Goal: Task Accomplishment & Management: Manage account settings

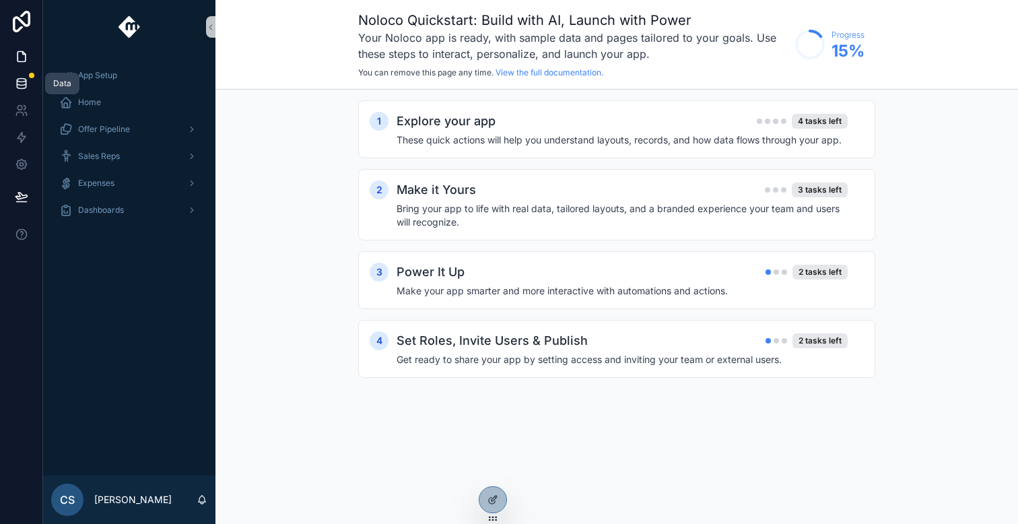
click at [24, 77] on icon at bounding box center [21, 83] width 13 height 13
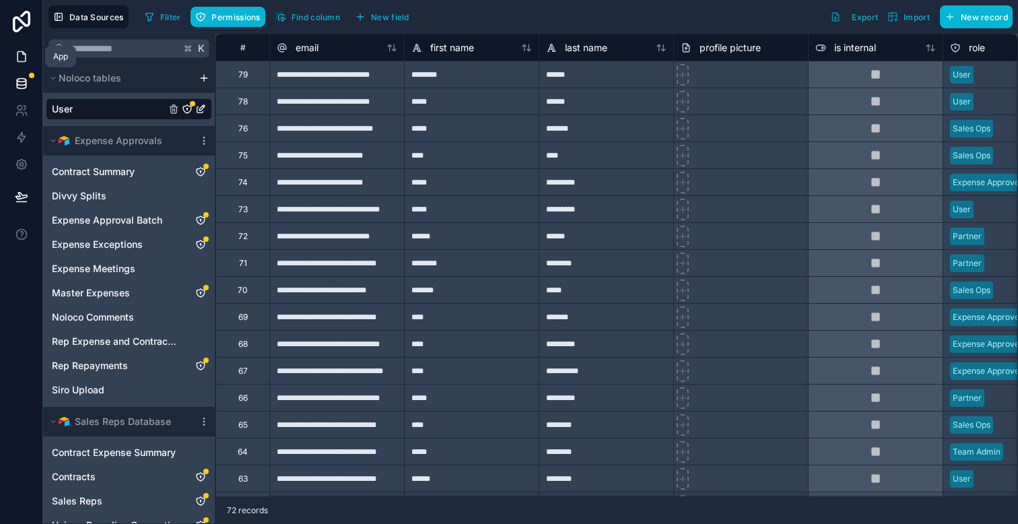
click at [21, 58] on icon at bounding box center [21, 56] width 13 height 13
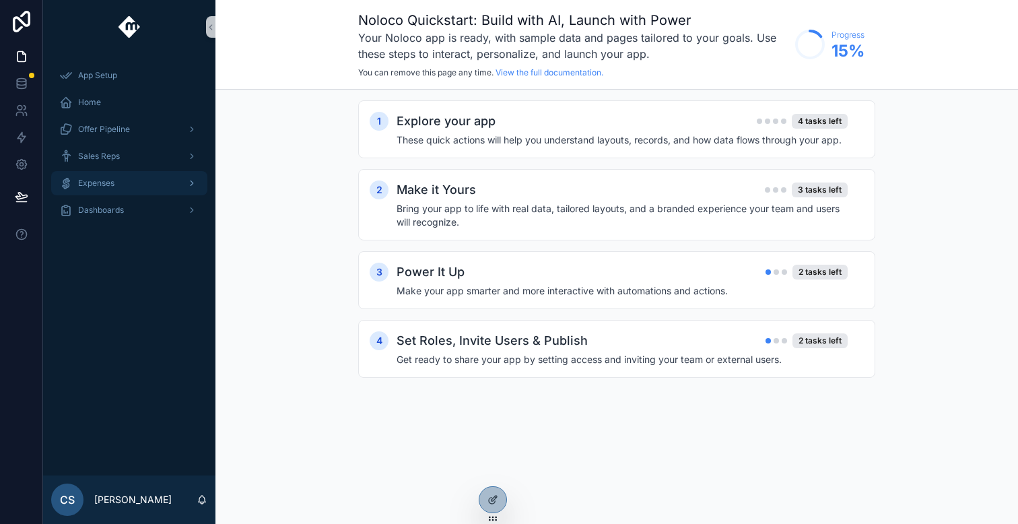
click at [176, 188] on div "Expenses" at bounding box center [129, 183] width 140 height 22
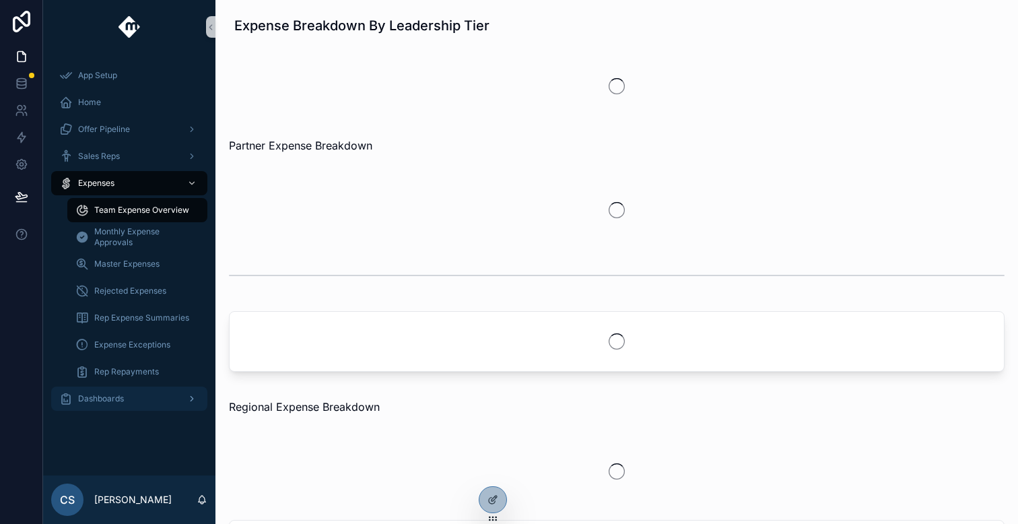
click at [158, 398] on div "Dashboards" at bounding box center [129, 399] width 140 height 22
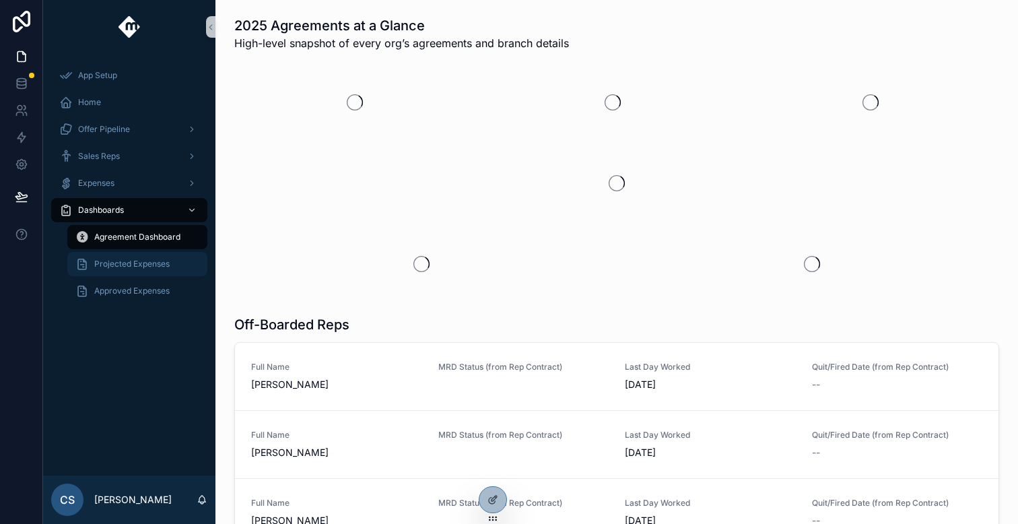
click at [161, 269] on div "Projected Expenses" at bounding box center [137, 264] width 124 height 22
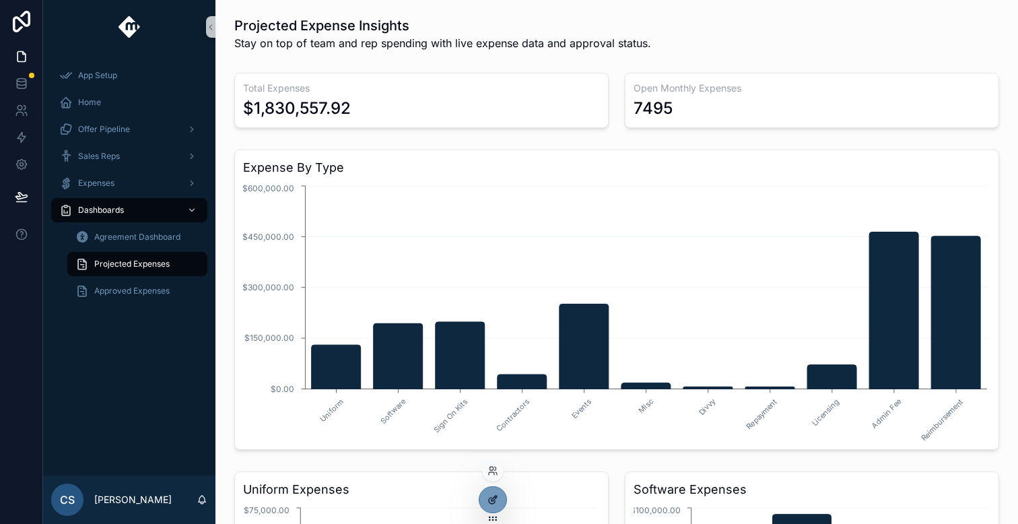
click at [496, 499] on icon at bounding box center [493, 499] width 11 height 11
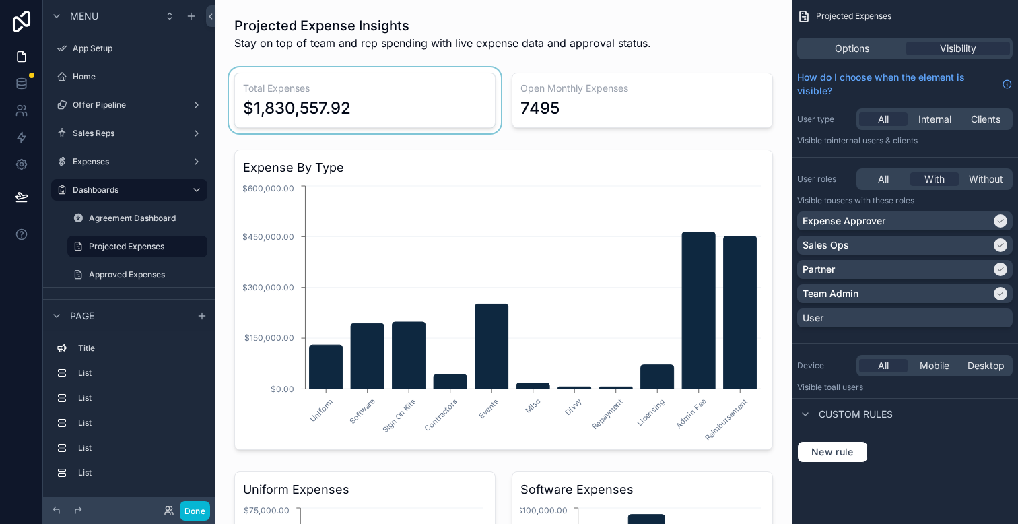
click at [413, 94] on div "scrollable content" at bounding box center [364, 100] width 277 height 66
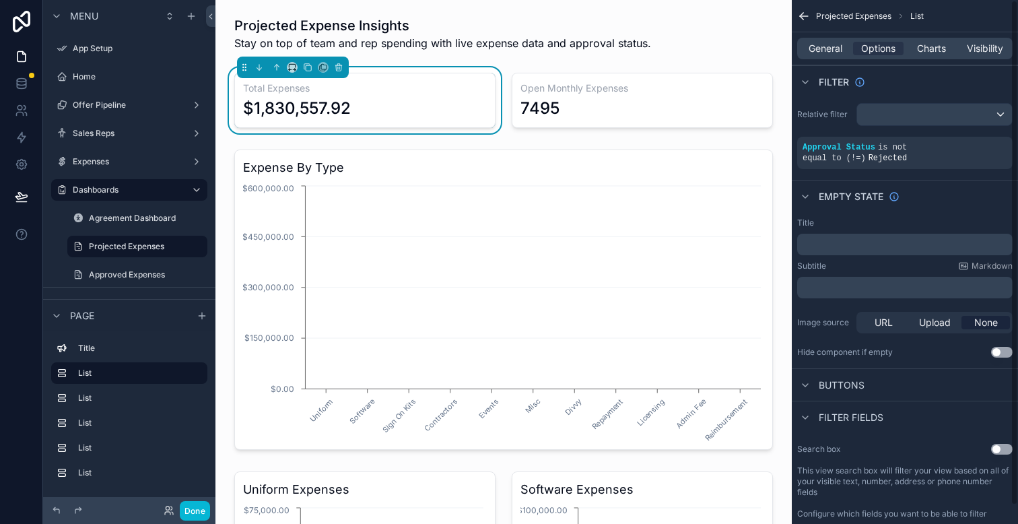
click at [827, 53] on span "General" at bounding box center [826, 48] width 34 height 13
click at [834, 49] on span "General" at bounding box center [826, 48] width 34 height 13
click at [394, 107] on div "$1,830,557.92" at bounding box center [365, 109] width 244 height 22
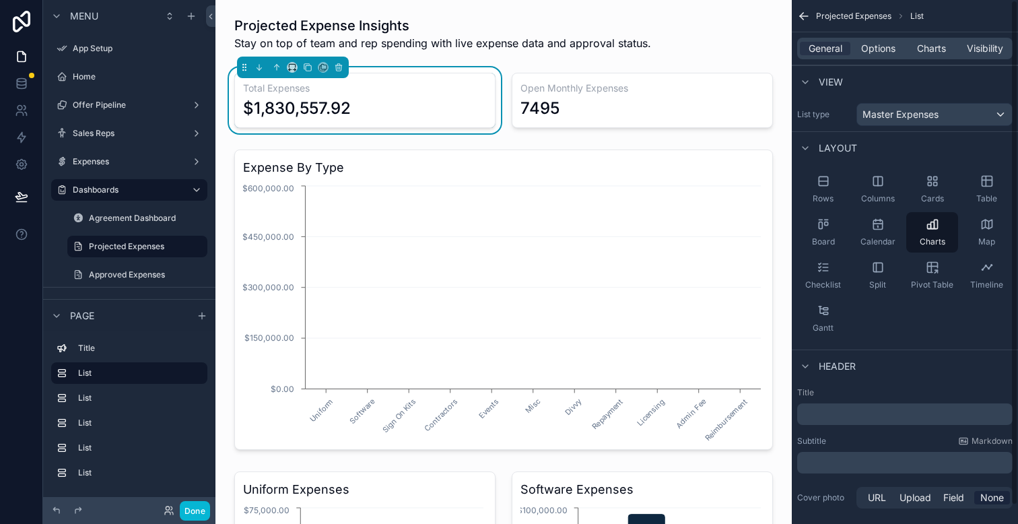
click at [939, 321] on div "Rows Columns Cards Table Board Calendar Charts Map Checklist Split Pivot Table …" at bounding box center [905, 254] width 226 height 180
click at [879, 53] on span "Options" at bounding box center [878, 48] width 34 height 13
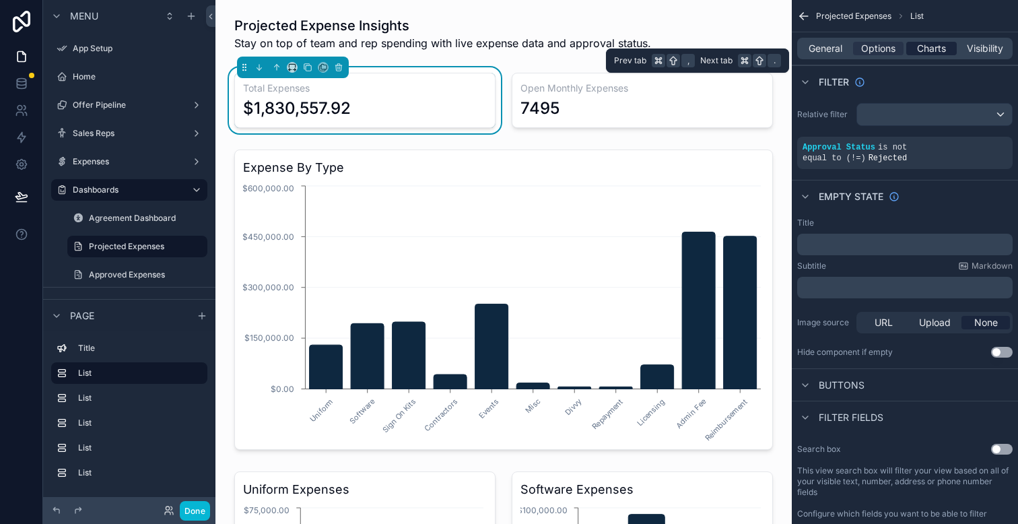
click at [927, 51] on span "Charts" at bounding box center [931, 48] width 29 height 13
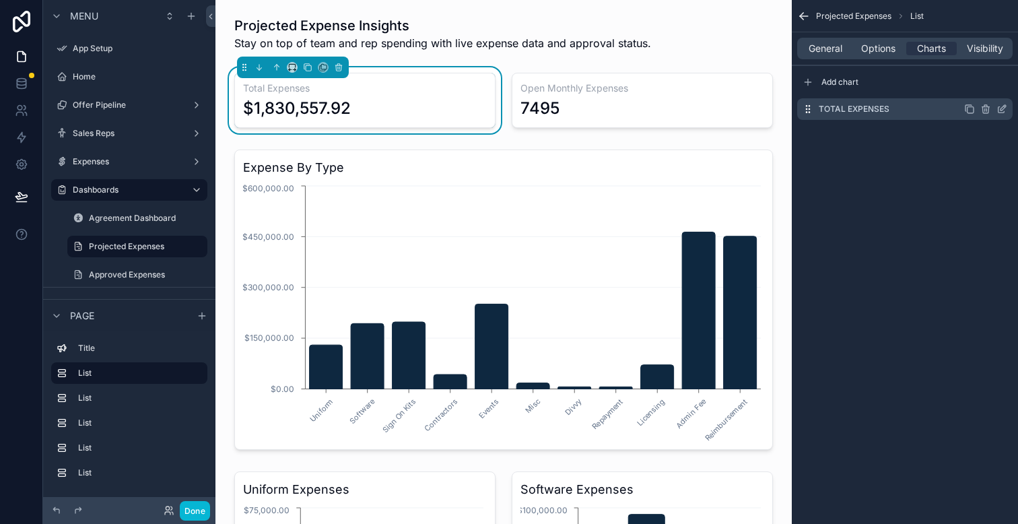
click at [1001, 112] on icon "scrollable content" at bounding box center [1002, 110] width 6 height 6
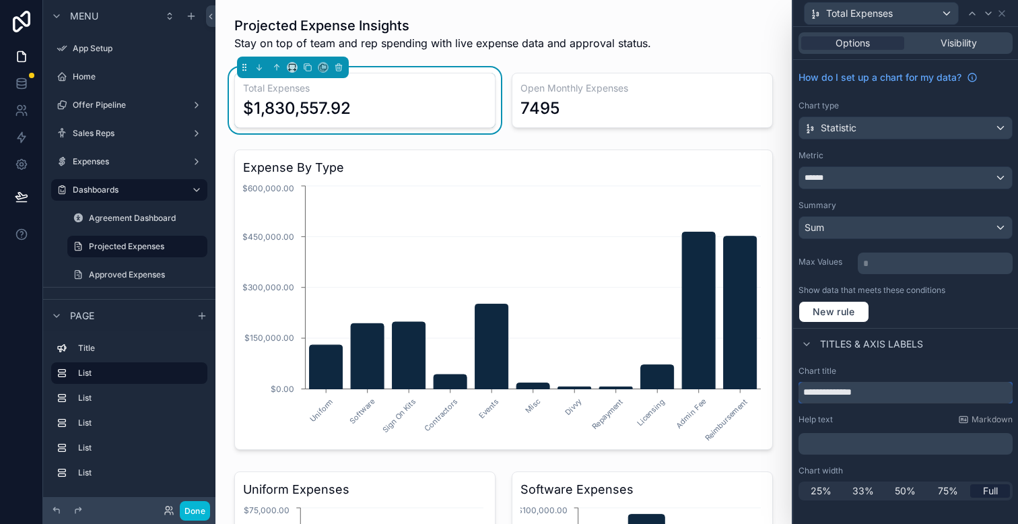
click at [832, 391] on input "**********" at bounding box center [906, 393] width 214 height 22
click at [868, 391] on input "**********" at bounding box center [906, 393] width 214 height 22
type input "**********"
click at [931, 327] on div "Projected Expenses List General Options Charts Visibility Add chart Total Expen…" at bounding box center [905, 262] width 226 height 524
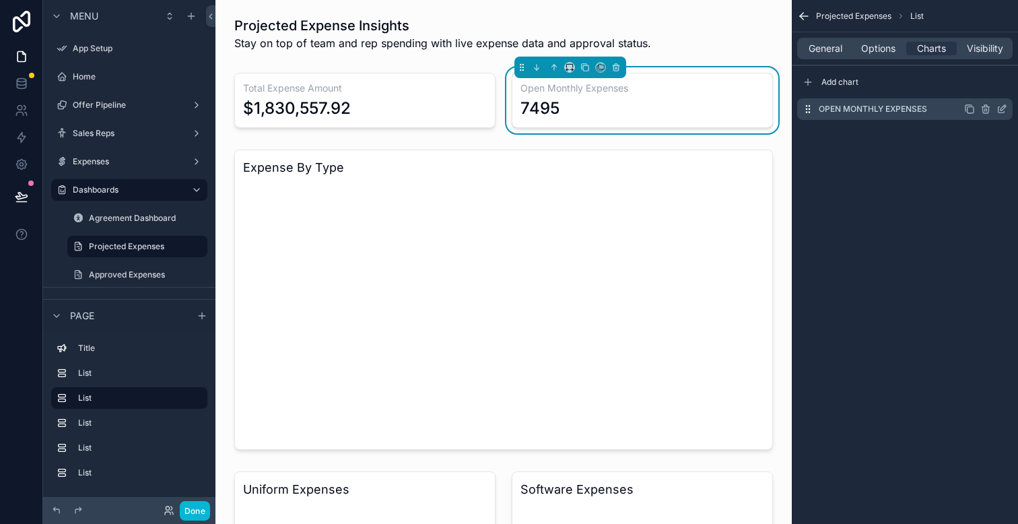
click at [927, 111] on label "Open Monthly Expenses" at bounding box center [873, 109] width 108 height 11
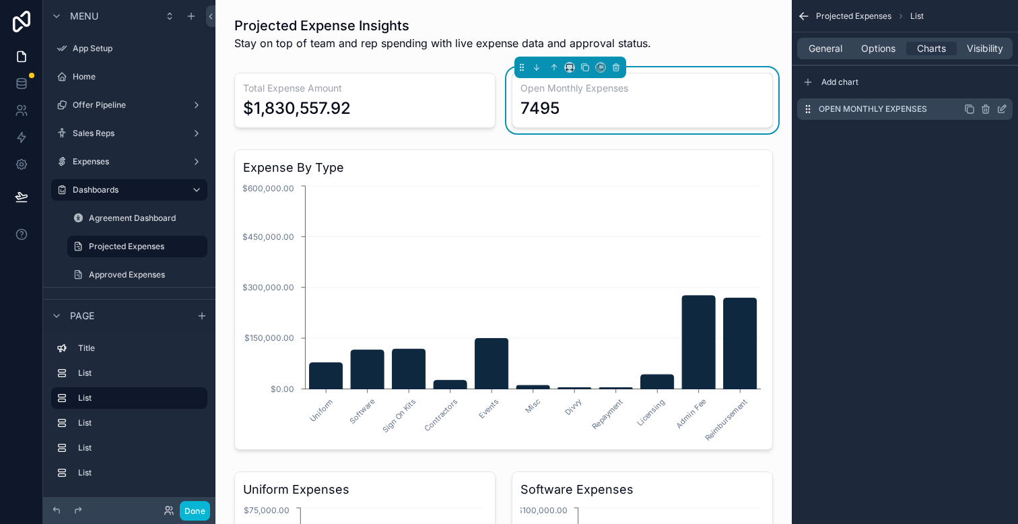
click at [1001, 110] on icon "scrollable content" at bounding box center [1003, 107] width 5 height 5
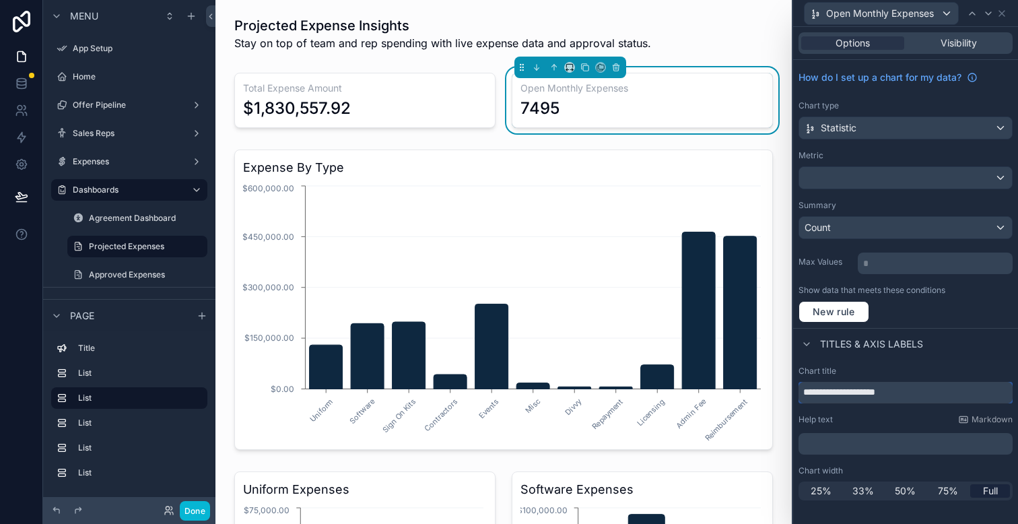
click at [943, 395] on input "**********" at bounding box center [906, 393] width 214 height 22
type input "**********"
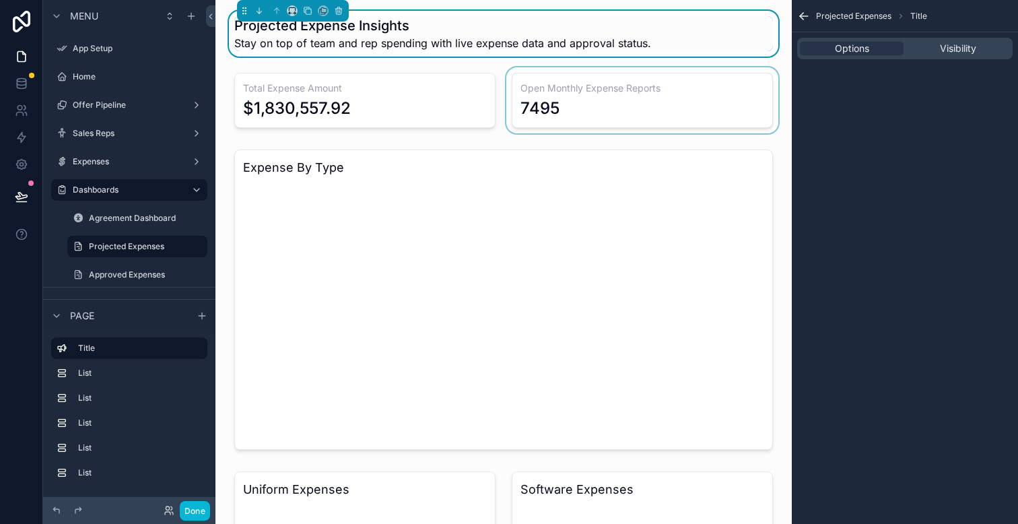
click at [647, 103] on div "scrollable content" at bounding box center [642, 100] width 277 height 66
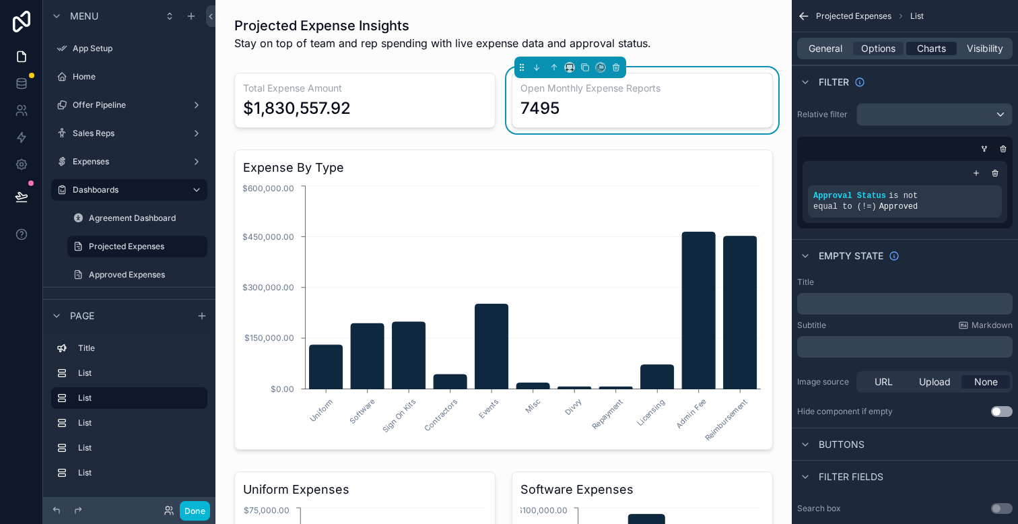
click at [946, 50] on span "Charts" at bounding box center [931, 48] width 29 height 13
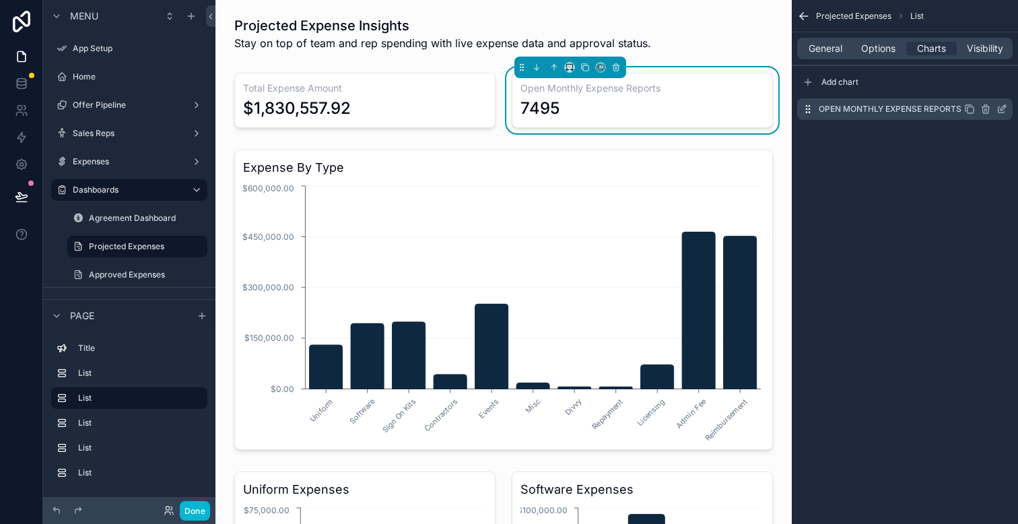
click at [1001, 109] on icon "scrollable content" at bounding box center [1002, 109] width 11 height 11
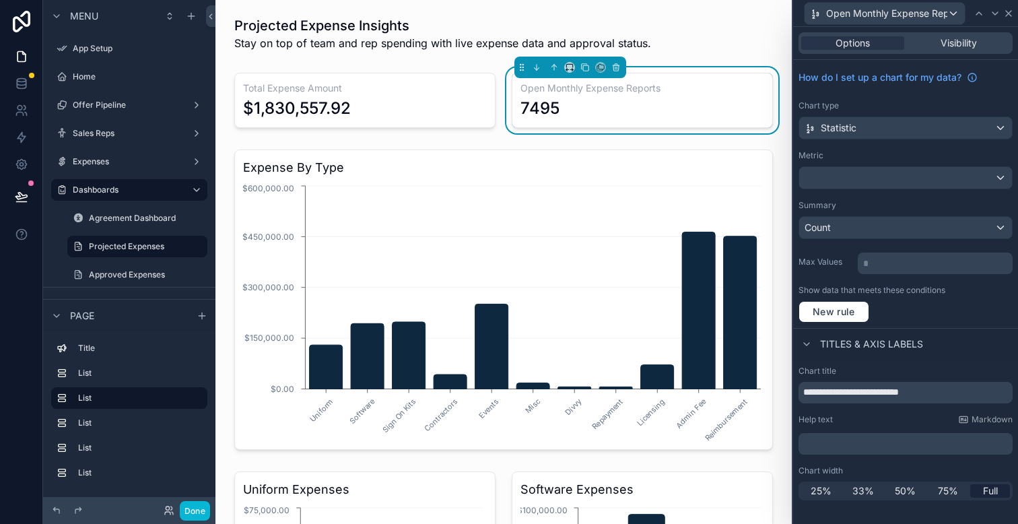
click at [1008, 13] on icon at bounding box center [1008, 13] width 5 height 5
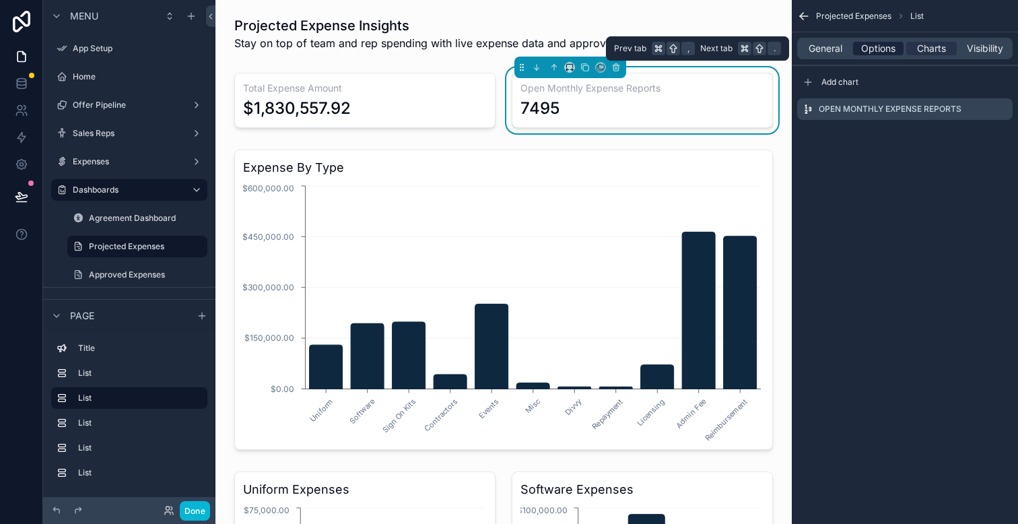
click at [865, 53] on span "Options" at bounding box center [878, 48] width 34 height 13
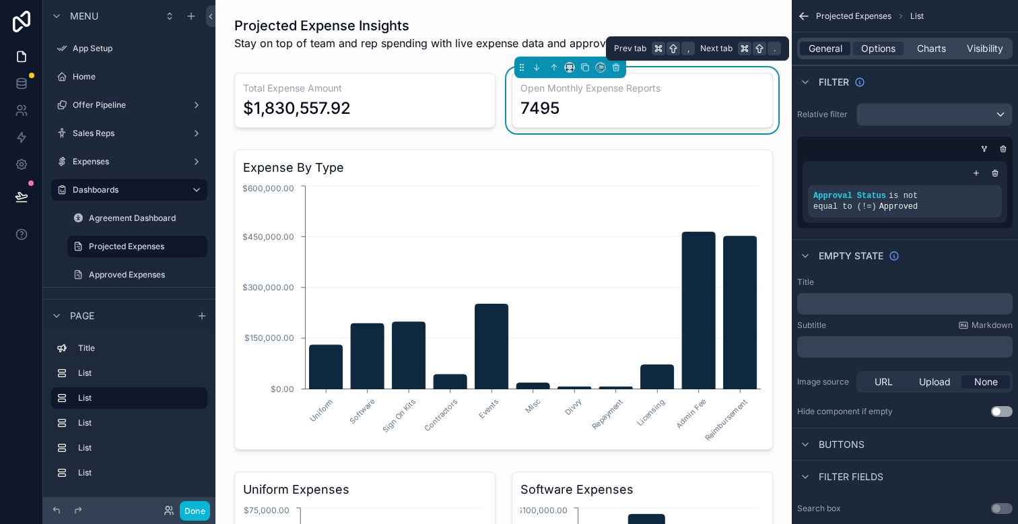
click at [834, 52] on span "General" at bounding box center [826, 48] width 34 height 13
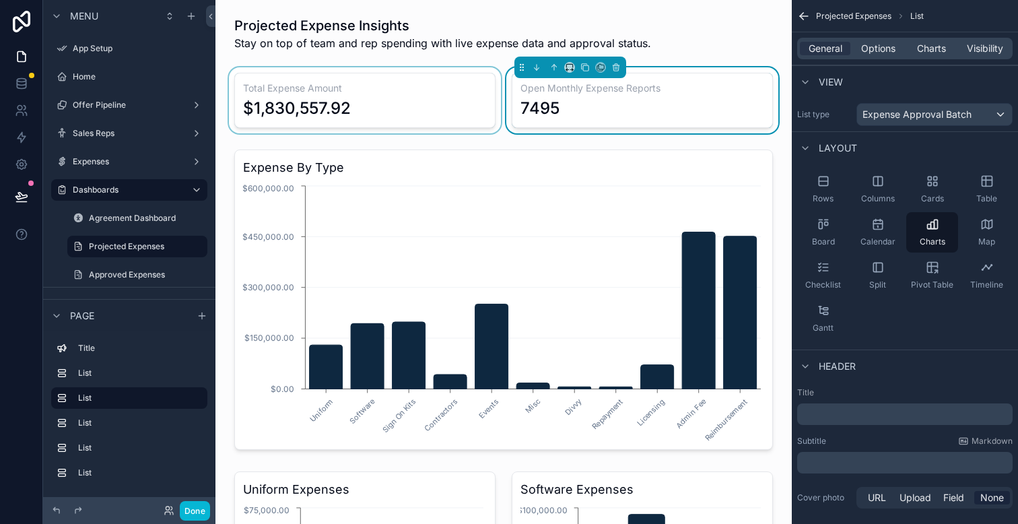
click at [411, 94] on div "scrollable content" at bounding box center [364, 100] width 277 height 66
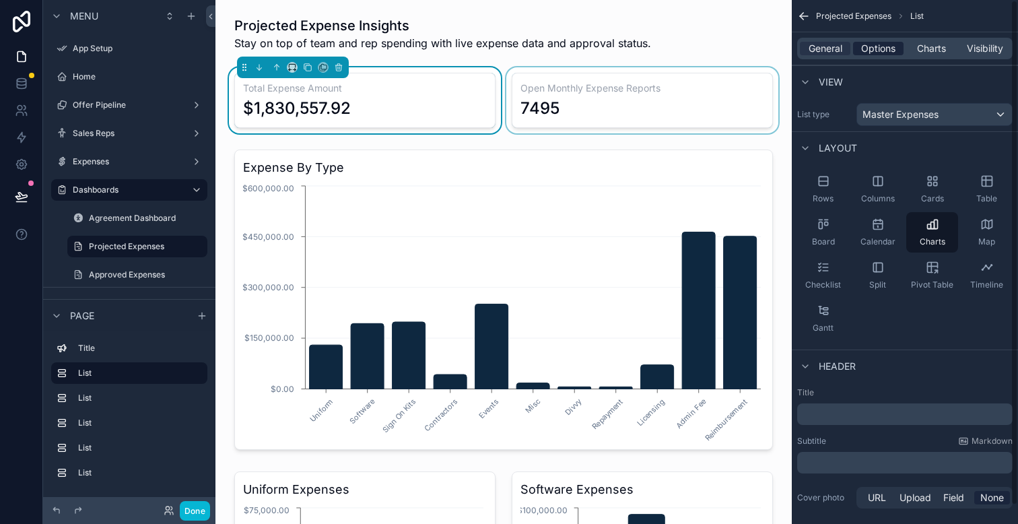
click at [890, 53] on span "Options" at bounding box center [878, 48] width 34 height 13
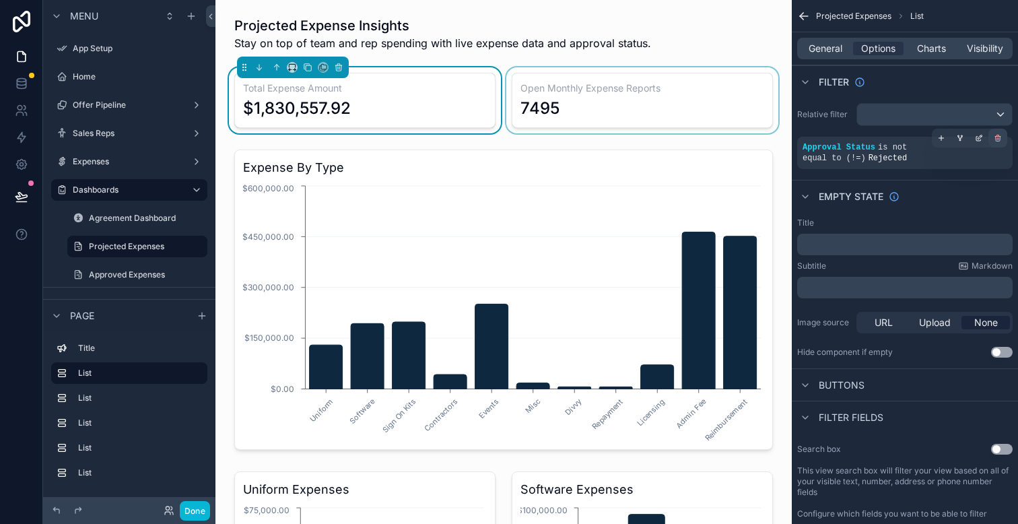
click at [1001, 137] on icon "scrollable content" at bounding box center [998, 138] width 8 height 8
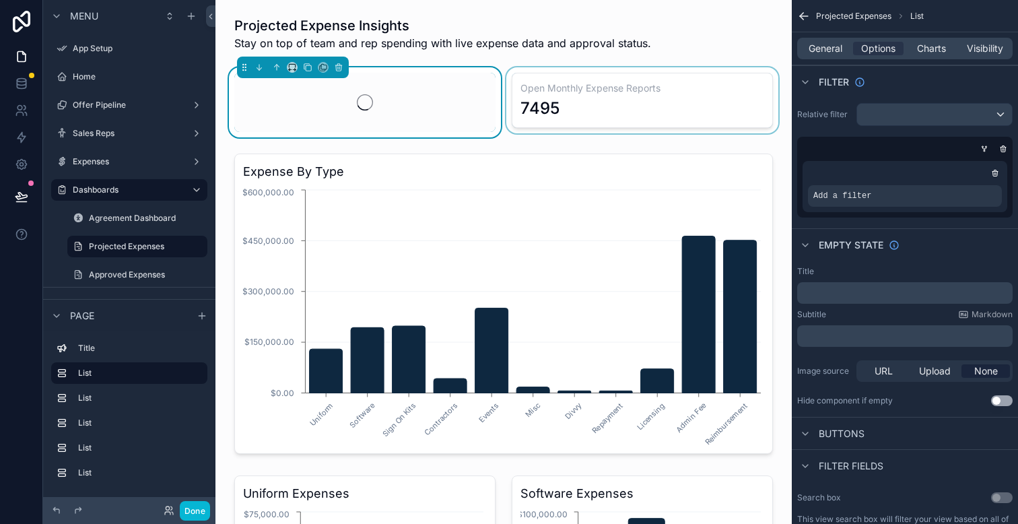
click at [673, 97] on div "scrollable content" at bounding box center [642, 102] width 277 height 70
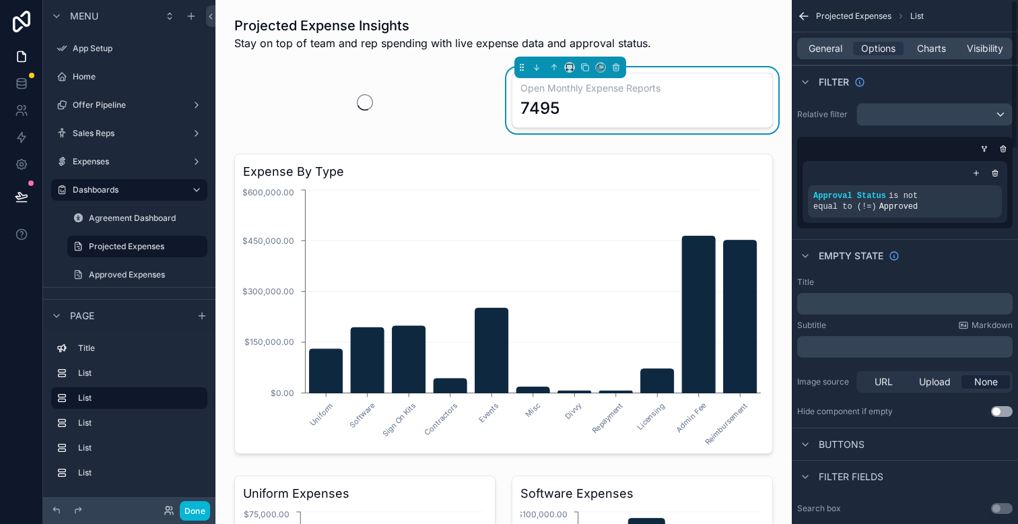
click at [634, 104] on div "7495" at bounding box center [643, 109] width 244 height 22
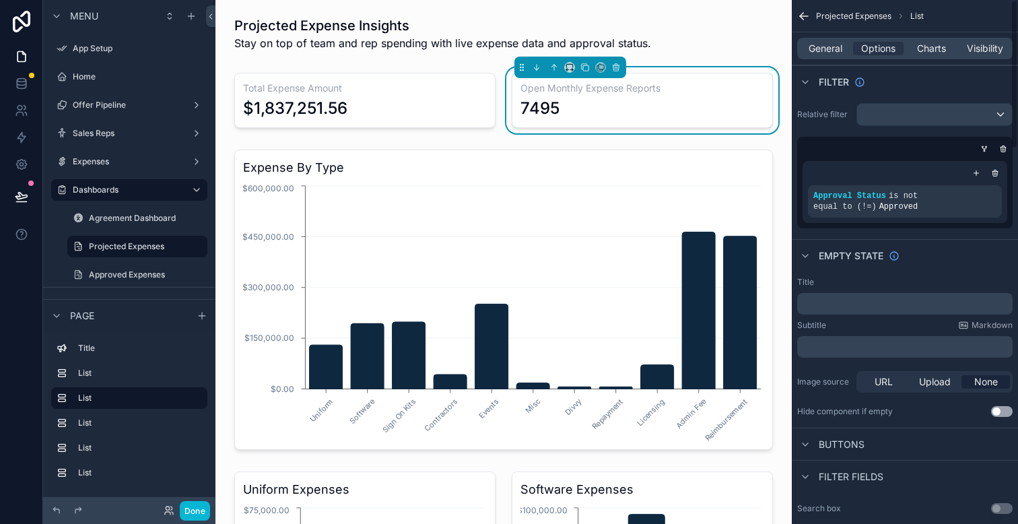
click at [727, 112] on div "7495" at bounding box center [643, 109] width 244 height 22
click at [828, 51] on span "General" at bounding box center [826, 48] width 34 height 13
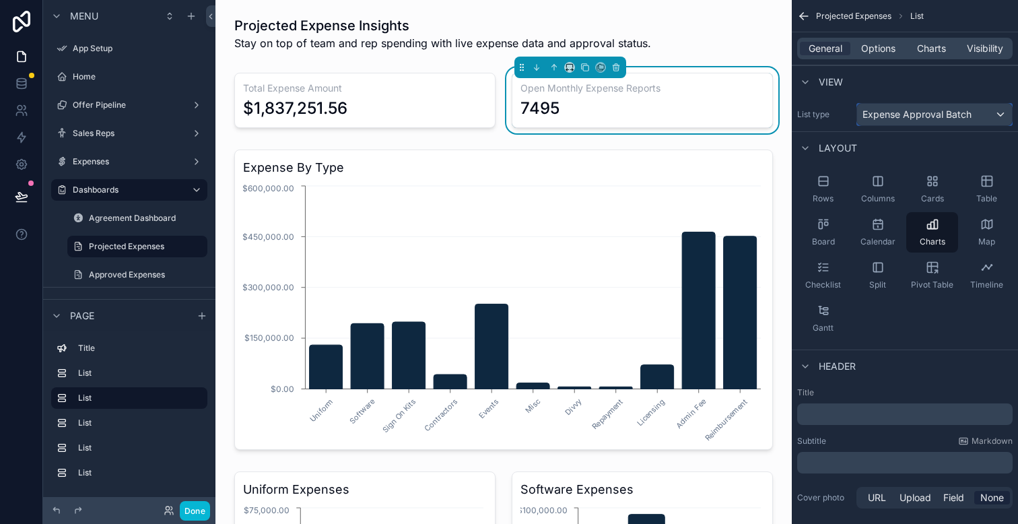
click at [890, 111] on span "Expense Approval Batch" at bounding box center [917, 114] width 109 height 13
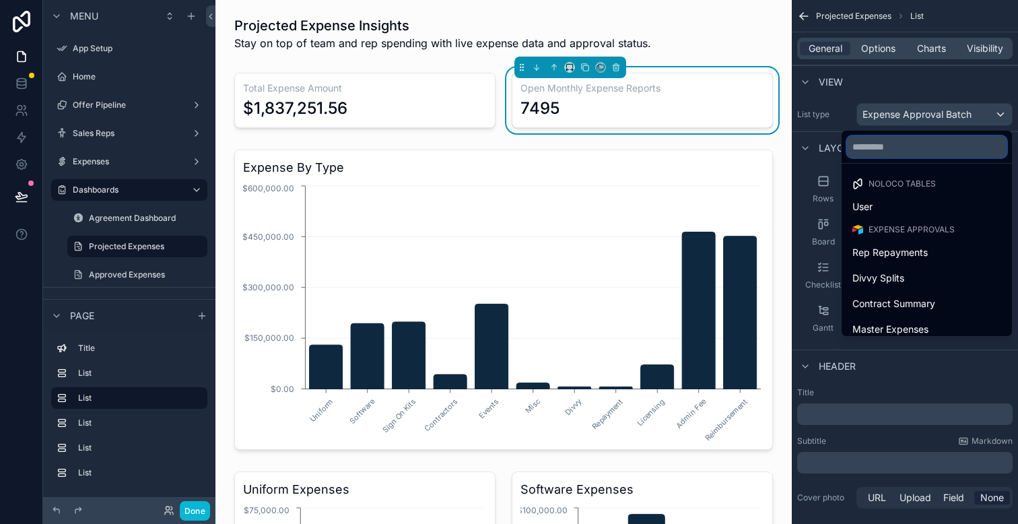
click at [884, 154] on input "text" at bounding box center [927, 147] width 160 height 22
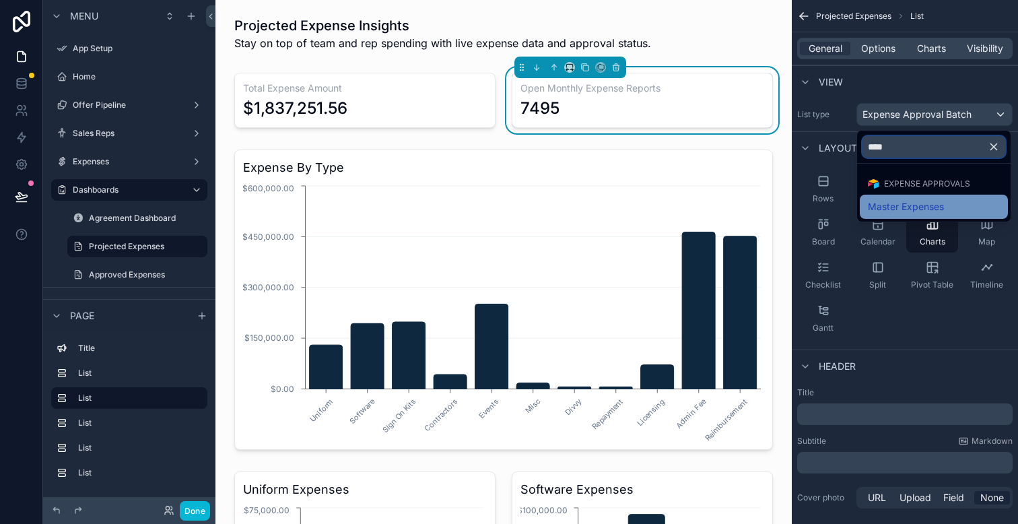
type input "****"
click at [904, 207] on span "Master Expenses" at bounding box center [906, 207] width 76 height 16
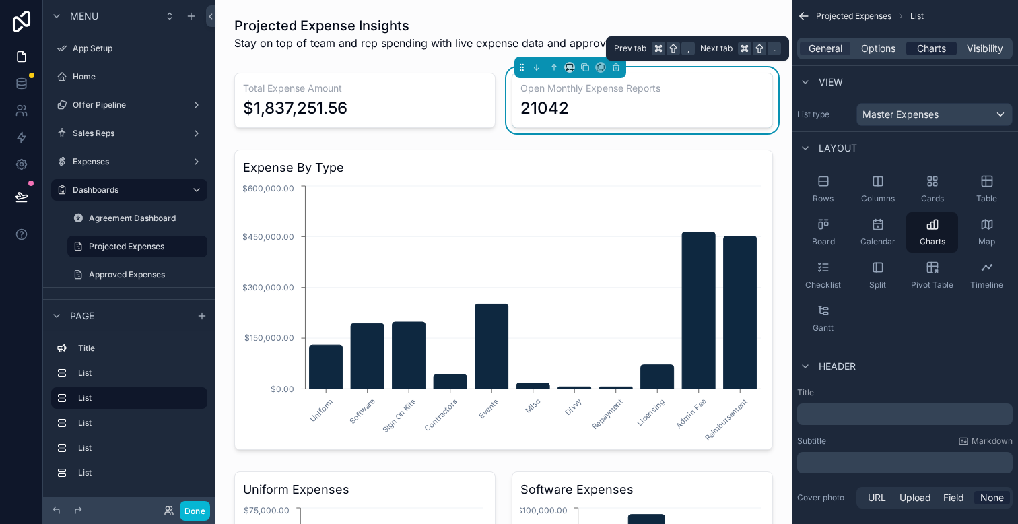
click at [931, 51] on span "Charts" at bounding box center [931, 48] width 29 height 13
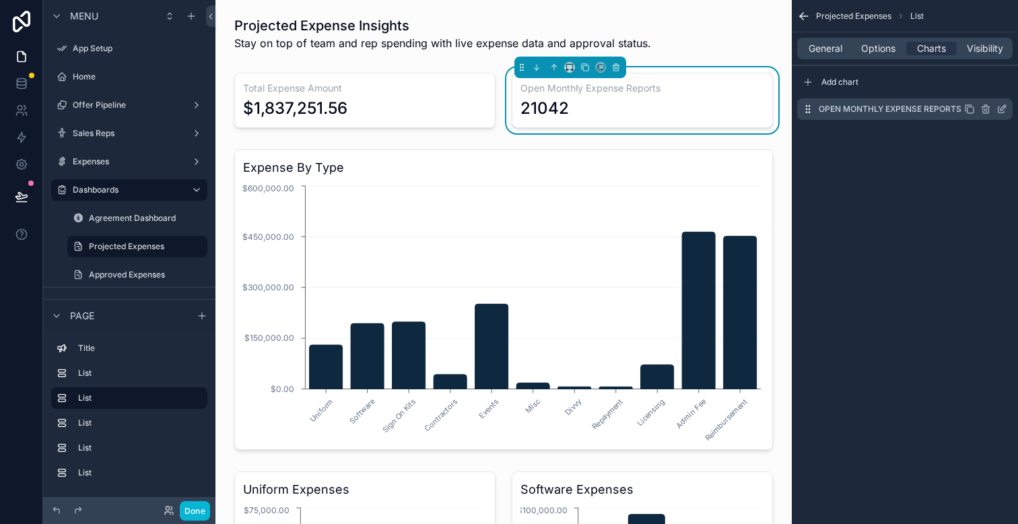
click at [1000, 107] on icon "scrollable content" at bounding box center [1002, 109] width 11 height 11
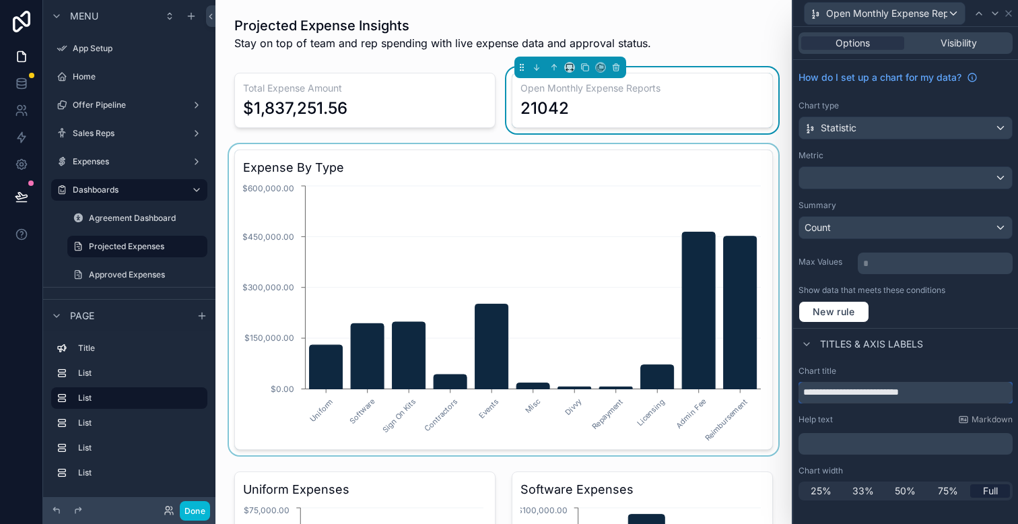
drag, startPoint x: 960, startPoint y: 394, endPoint x: 780, endPoint y: 387, distance: 180.0
click at [780, 387] on div "**********" at bounding box center [509, 262] width 1018 height 524
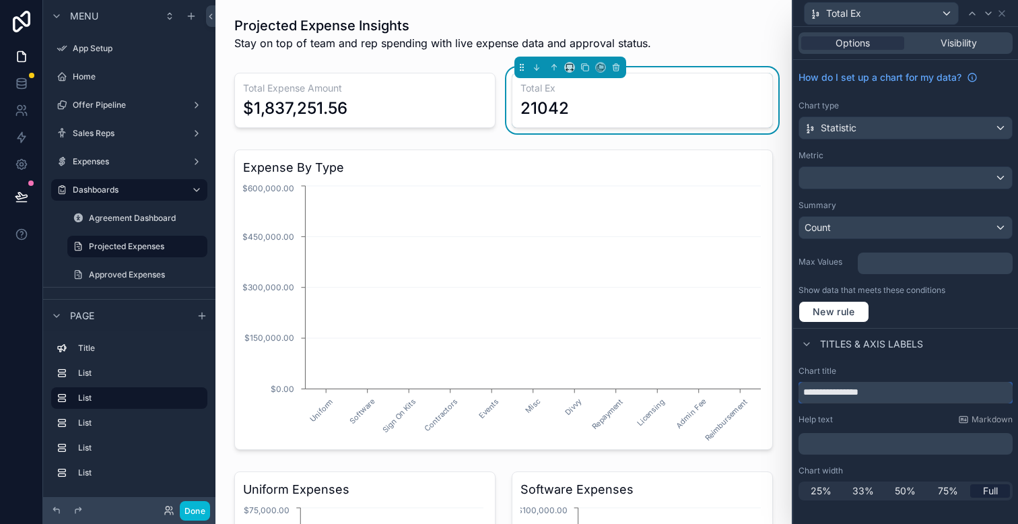
type input "**********"
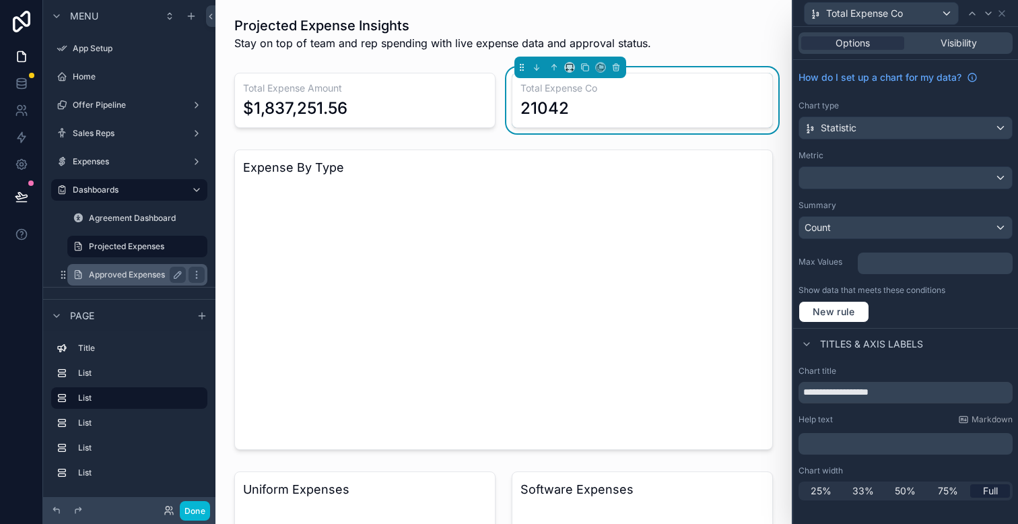
click at [127, 269] on label "Approved Expenses" at bounding box center [135, 274] width 92 height 11
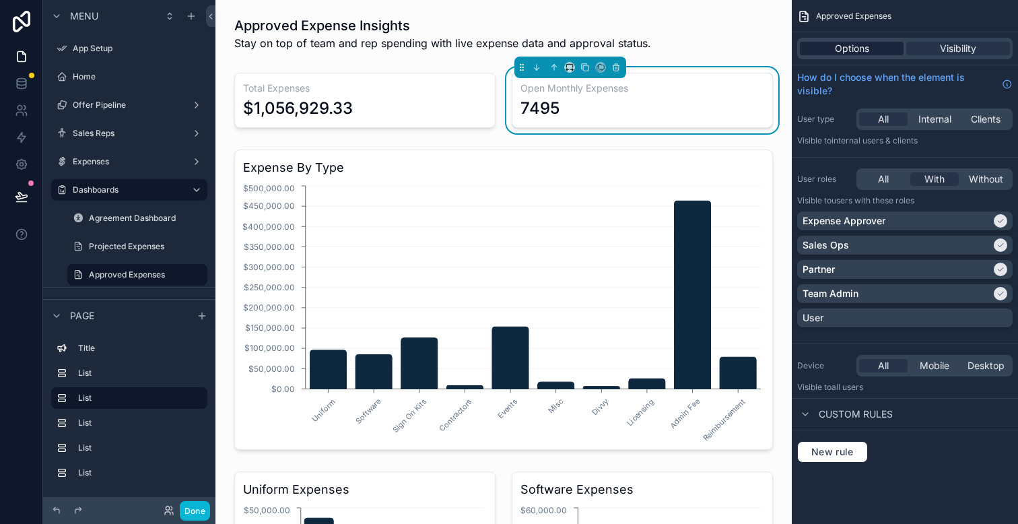
click at [862, 44] on span "Options" at bounding box center [852, 48] width 34 height 13
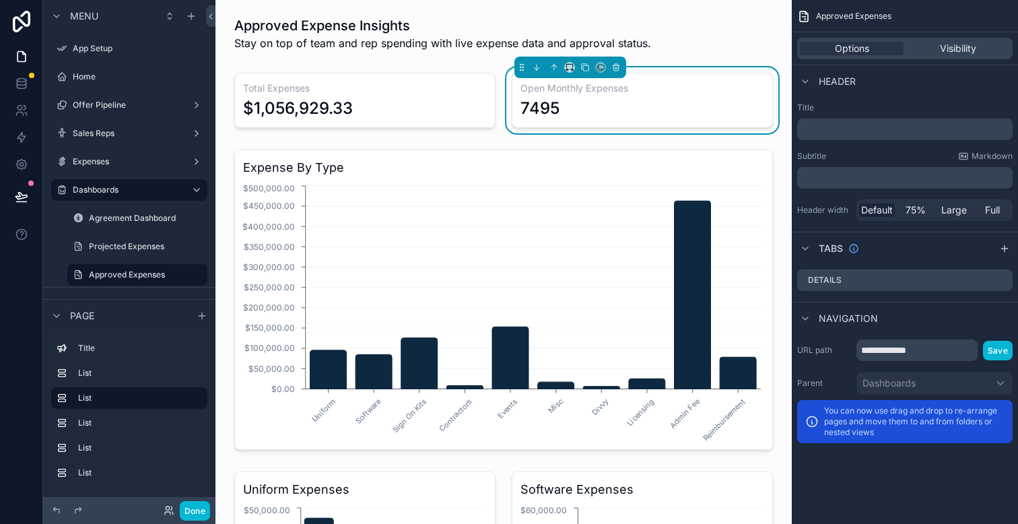
click at [661, 92] on h3 "Open Monthly Expenses" at bounding box center [643, 87] width 244 height 13
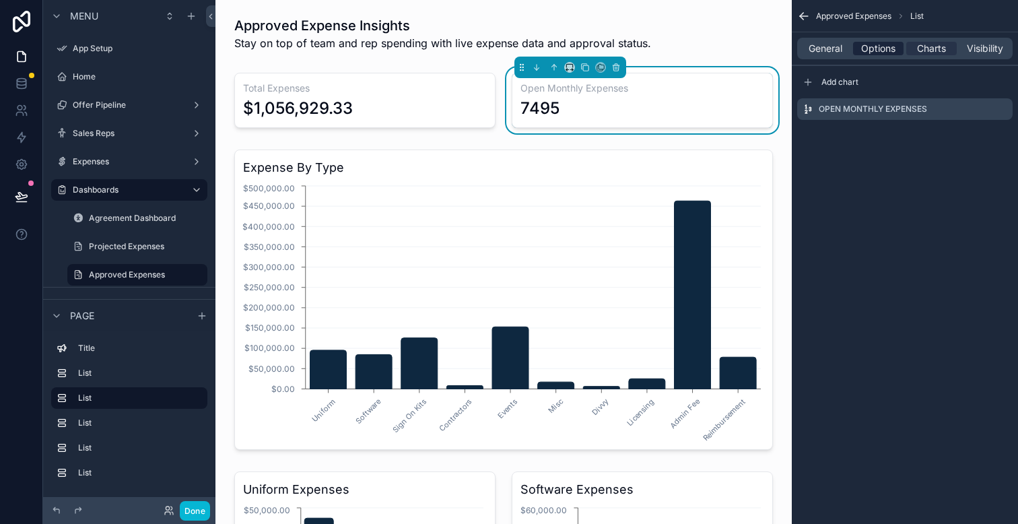
click at [877, 46] on span "Options" at bounding box center [878, 48] width 34 height 13
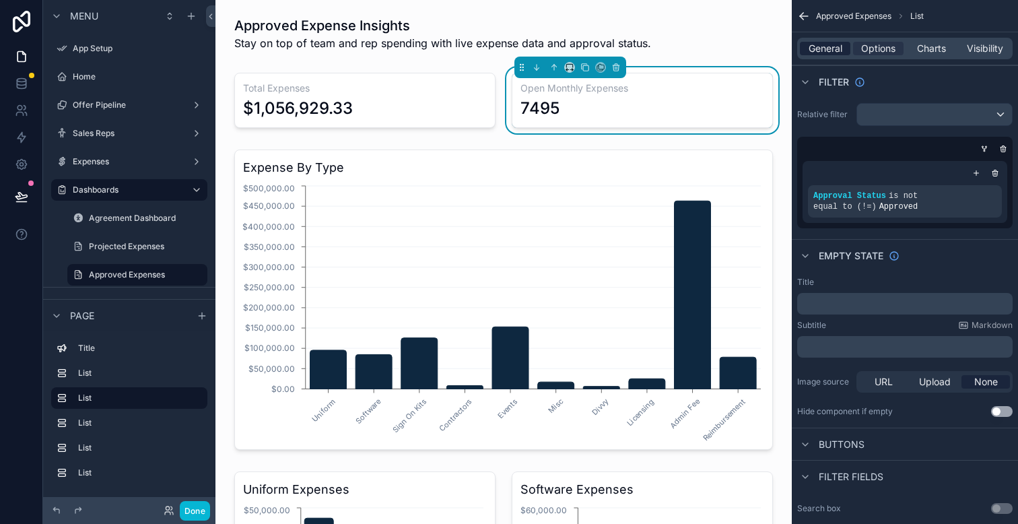
click at [830, 45] on span "General" at bounding box center [826, 48] width 34 height 13
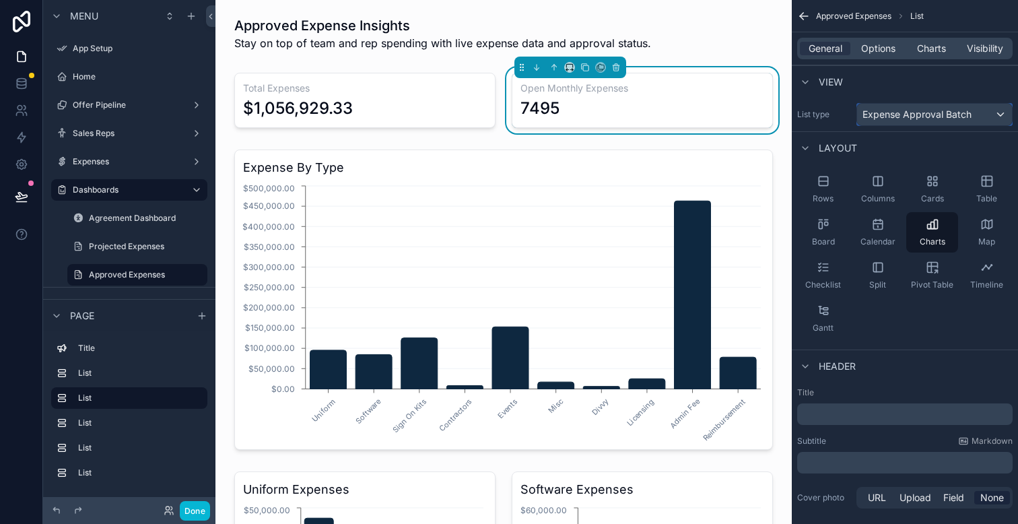
click at [996, 114] on div "Expense Approval Batch" at bounding box center [934, 115] width 155 height 22
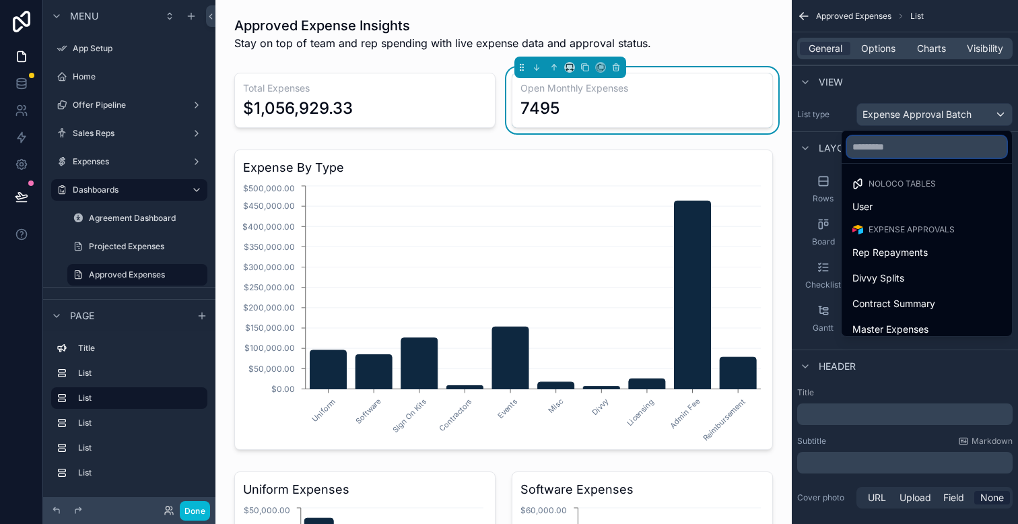
click at [899, 150] on input "text" at bounding box center [927, 147] width 160 height 22
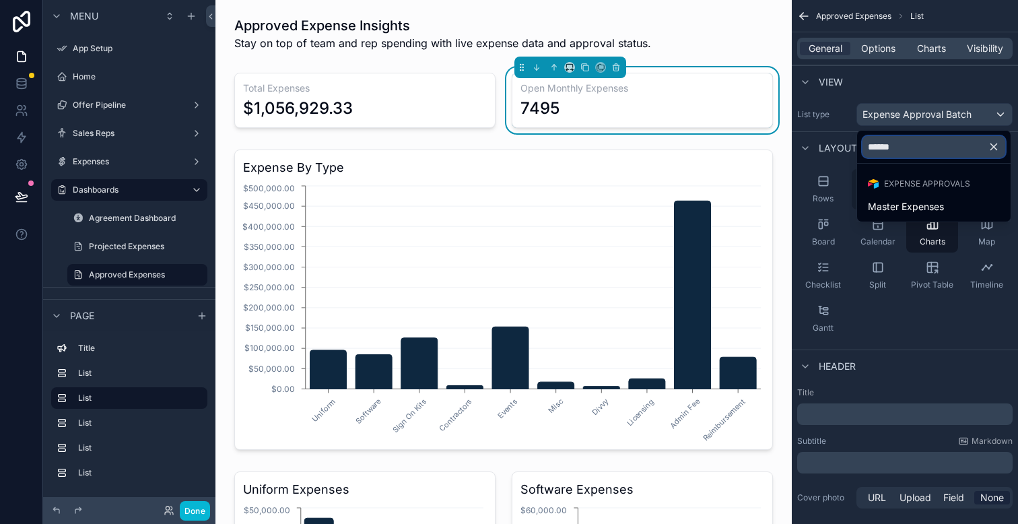
type input "******"
click at [895, 197] on div "Master Expenses" at bounding box center [934, 207] width 148 height 24
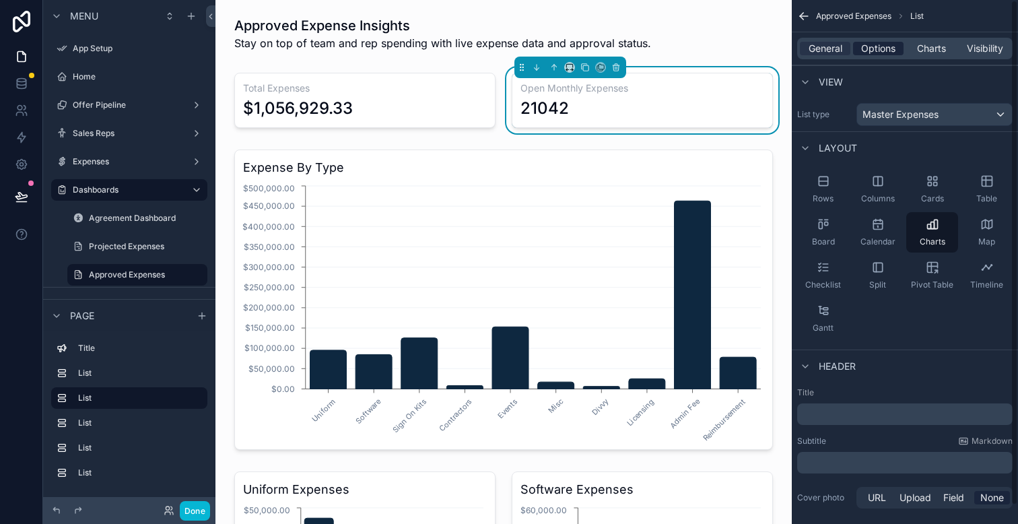
click at [889, 52] on span "Options" at bounding box center [878, 48] width 34 height 13
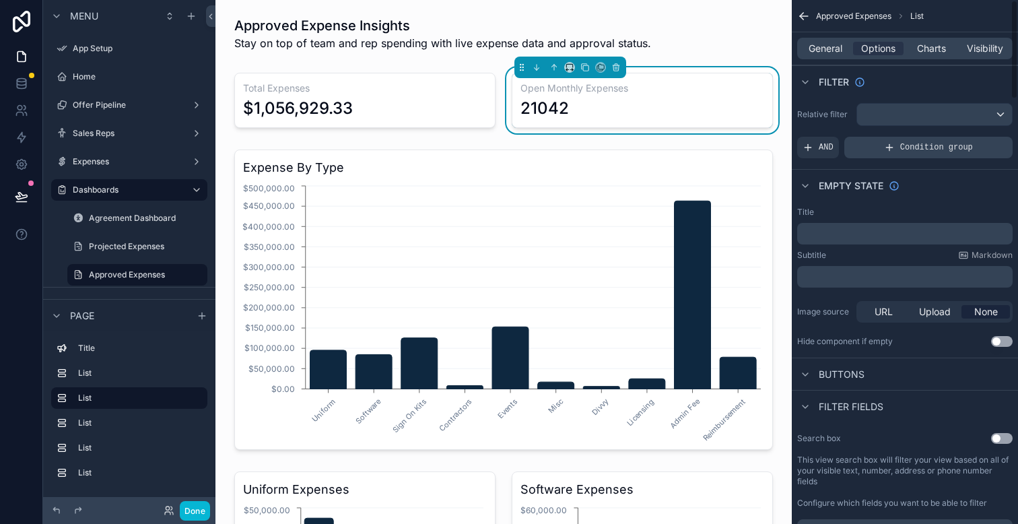
click at [907, 142] on span "Condition group" at bounding box center [936, 147] width 73 height 11
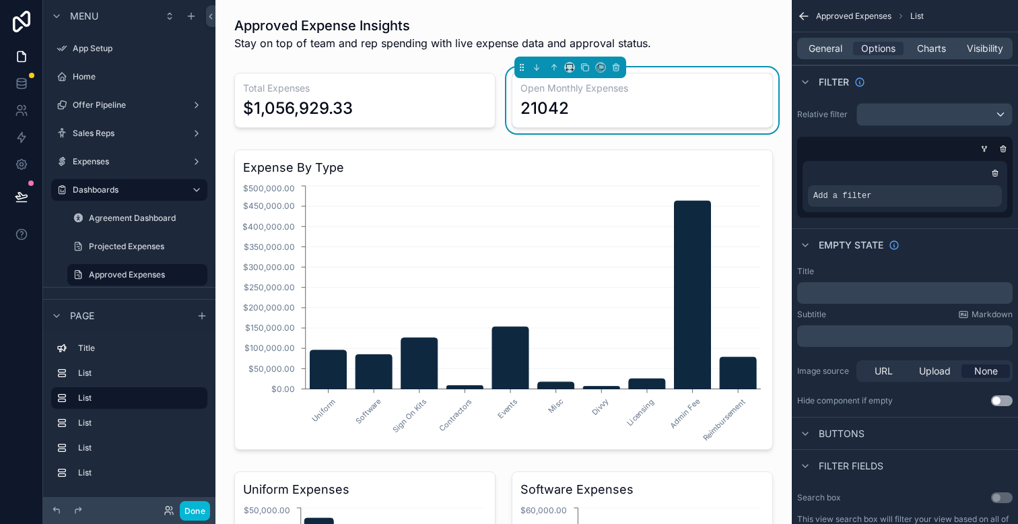
click at [853, 207] on div "Add a filter" at bounding box center [905, 186] width 205 height 51
click at [968, 185] on icon "scrollable content" at bounding box center [970, 185] width 4 height 4
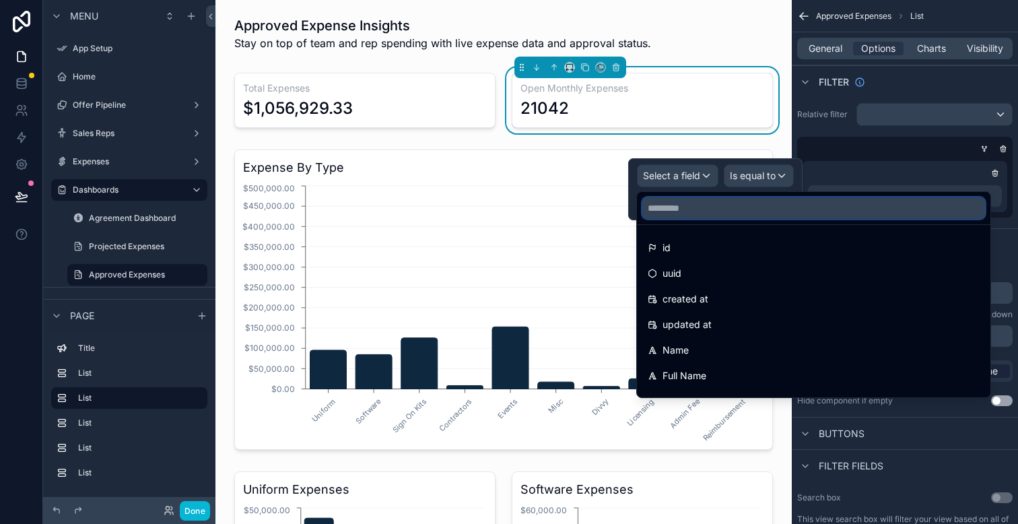
click at [706, 208] on input "text" at bounding box center [813, 208] width 343 height 22
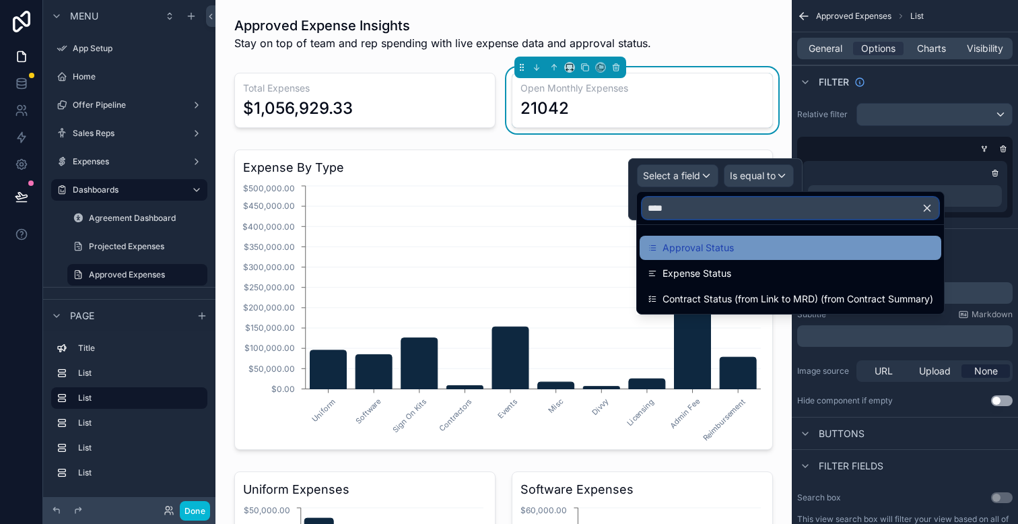
type input "****"
click at [700, 249] on span "Approval Status" at bounding box center [698, 248] width 71 height 16
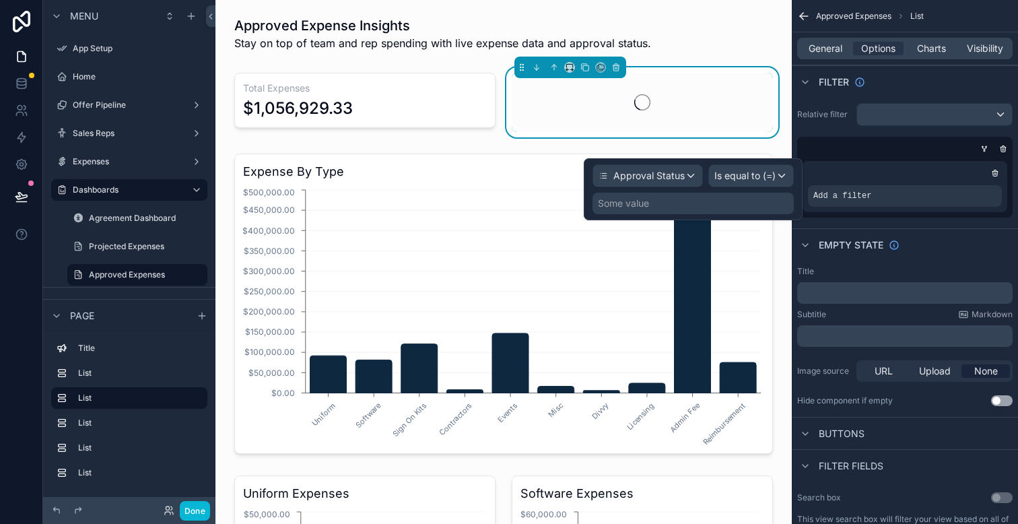
click at [734, 207] on div "Some value" at bounding box center [693, 204] width 201 height 22
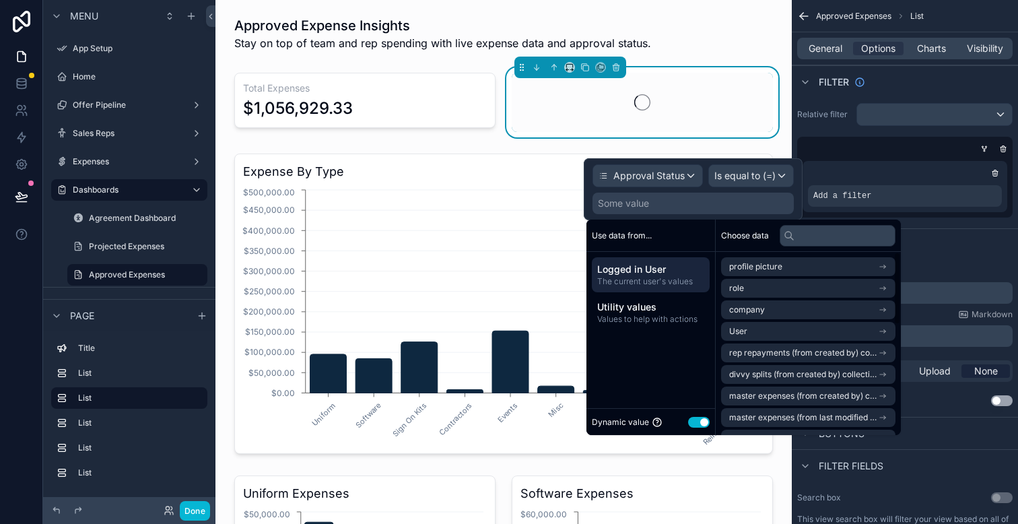
click at [701, 427] on button "Use setting" at bounding box center [699, 422] width 22 height 11
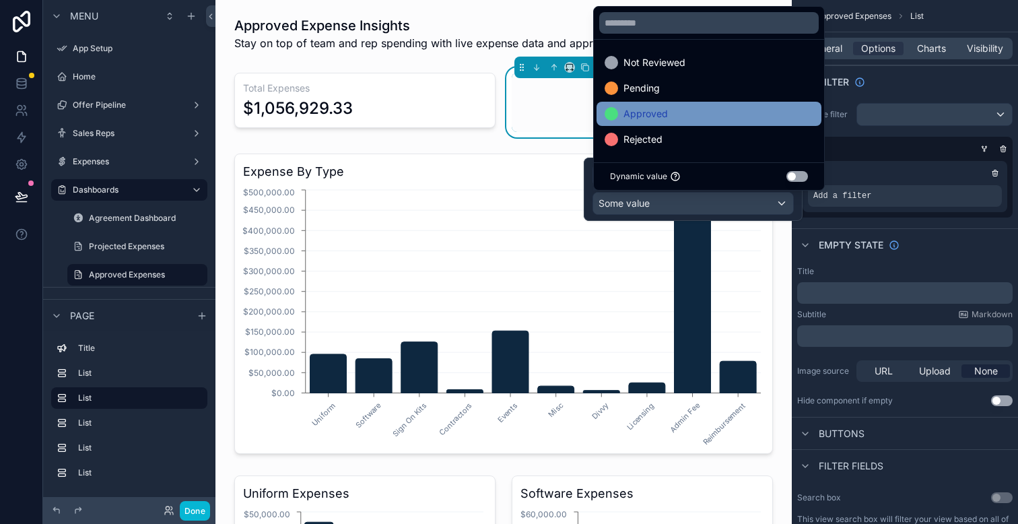
click at [693, 108] on div "Approved" at bounding box center [709, 114] width 209 height 16
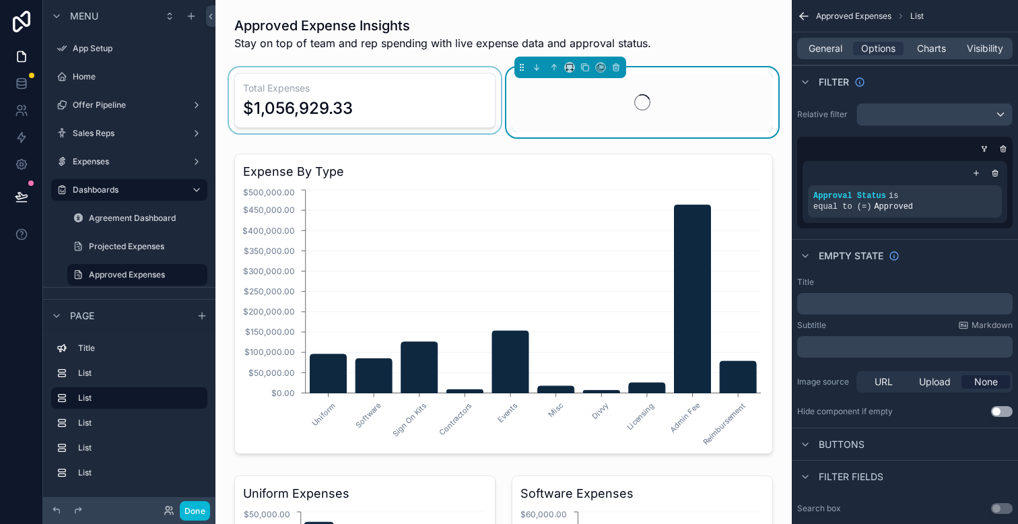
click at [407, 95] on div "scrollable content" at bounding box center [364, 102] width 277 height 70
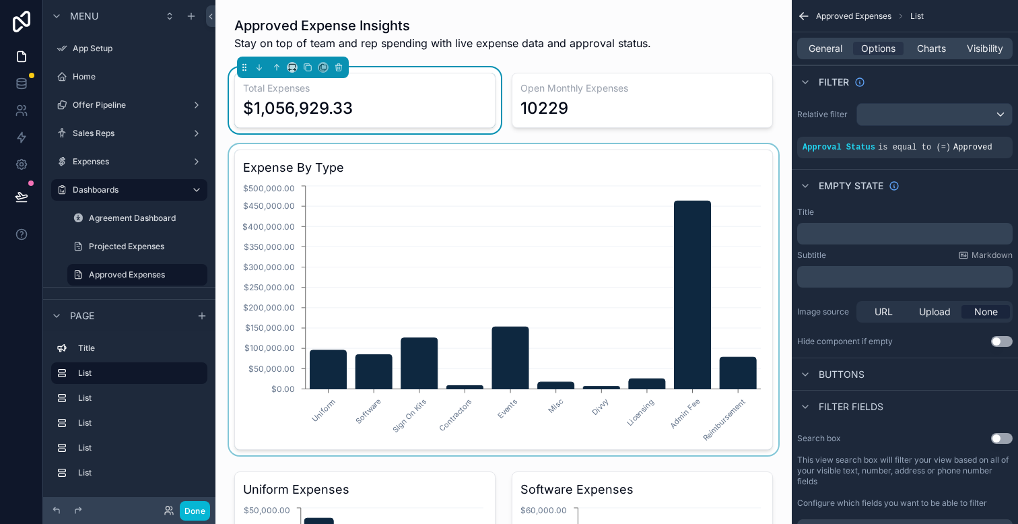
click at [466, 253] on div "scrollable content" at bounding box center [503, 299] width 555 height 311
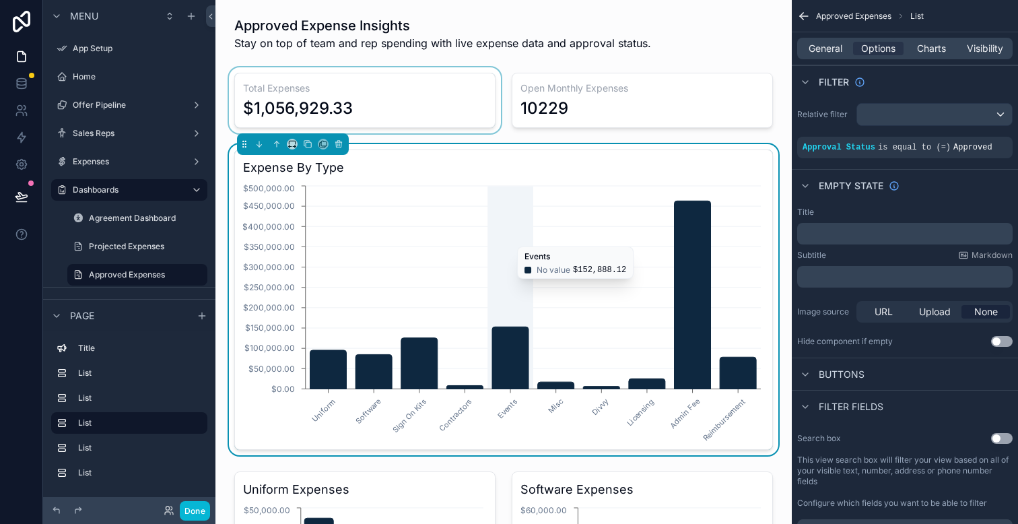
click at [506, 240] on icon "Uniform Software Sign On Kits Contractors Events Misc Divvy Licensing Admin Fee…" at bounding box center [503, 311] width 521 height 259
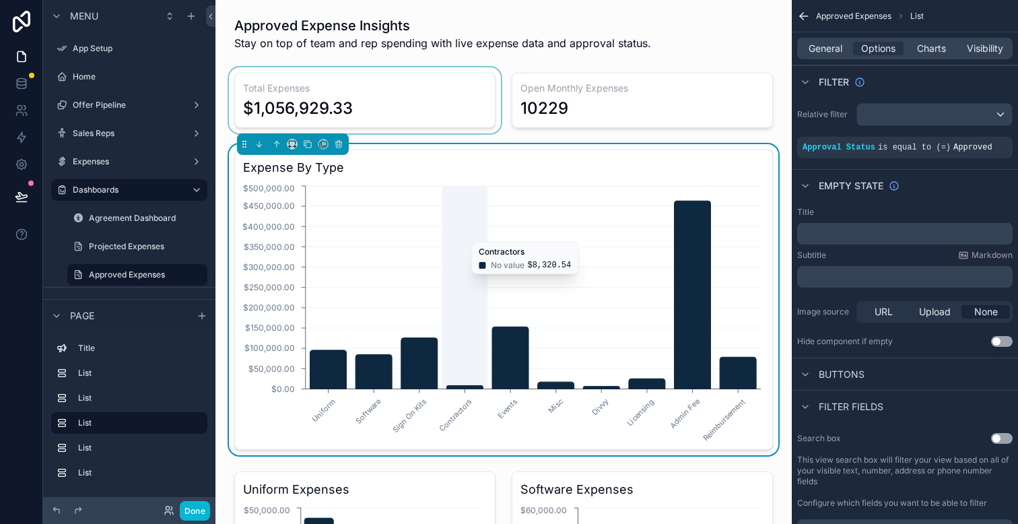
click at [442, 235] on icon "Uniform Software Sign On Kits Contractors Events Misc Divvy Licensing Admin Fee…" at bounding box center [503, 311] width 521 height 259
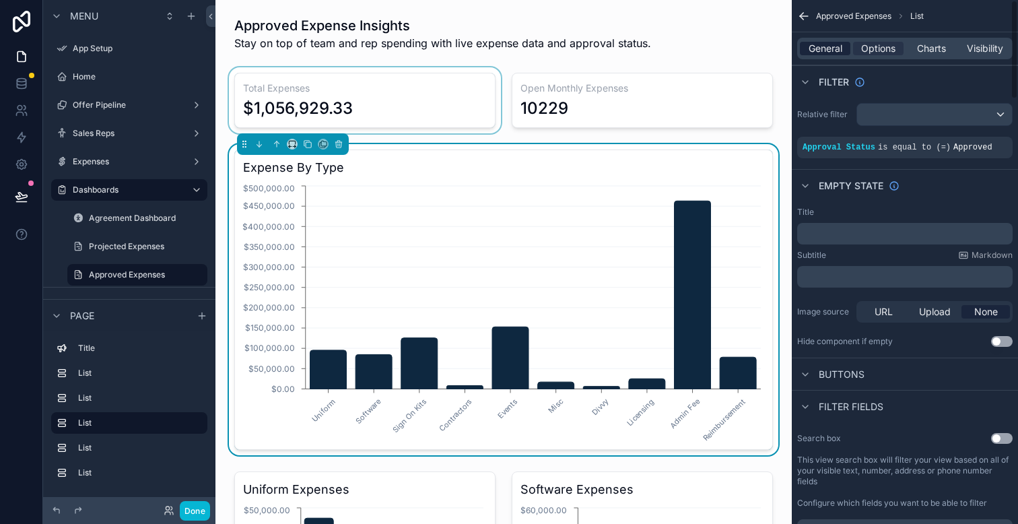
click at [823, 49] on span "General" at bounding box center [826, 48] width 34 height 13
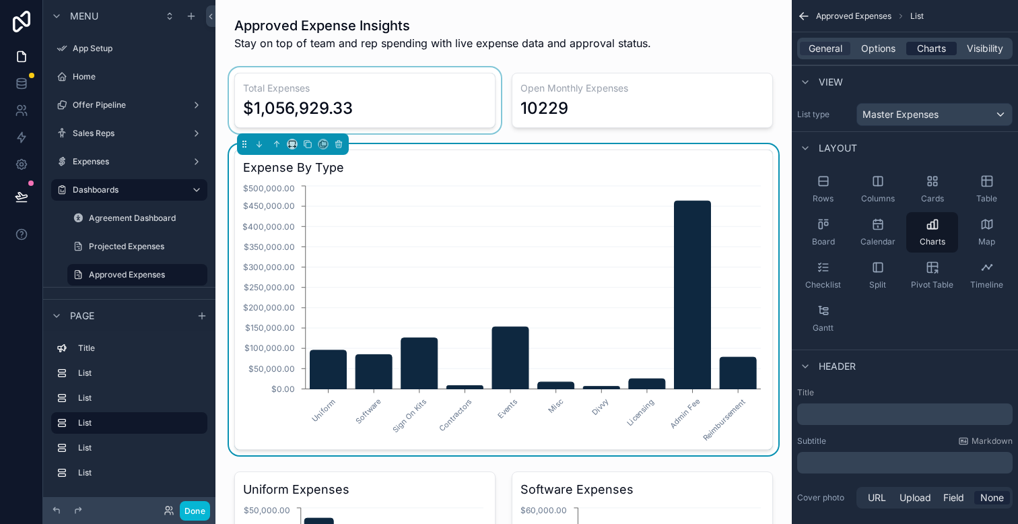
click at [921, 46] on span "Charts" at bounding box center [931, 48] width 29 height 13
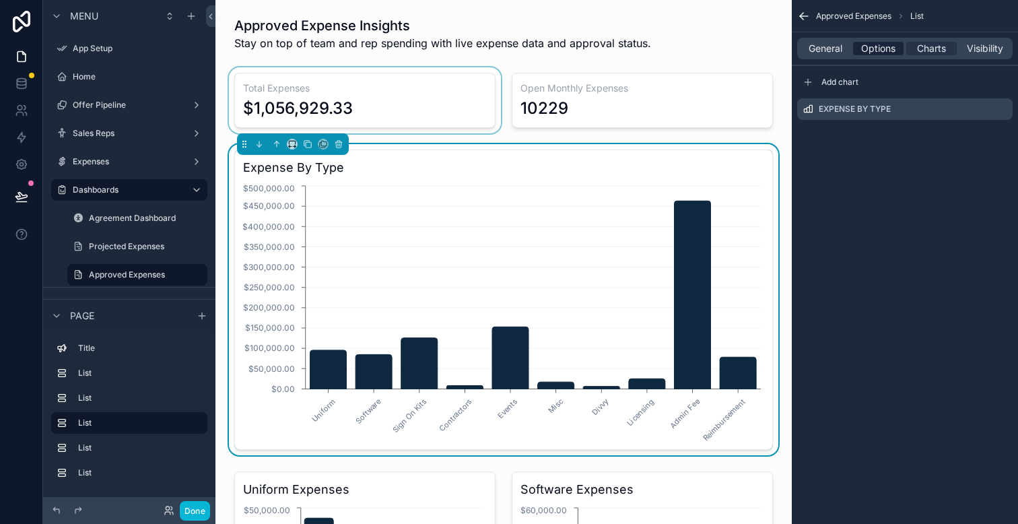
click at [876, 46] on span "Options" at bounding box center [878, 48] width 34 height 13
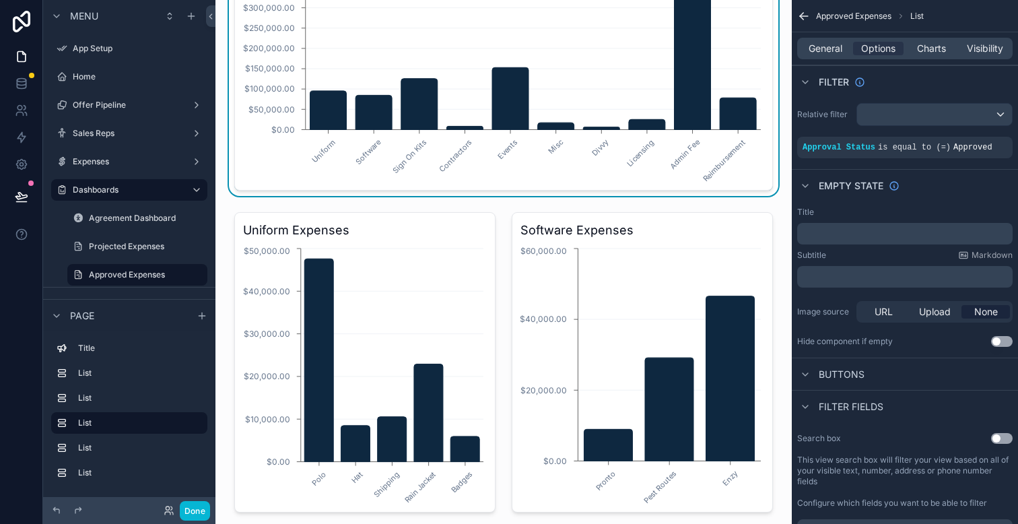
scroll to position [246, 0]
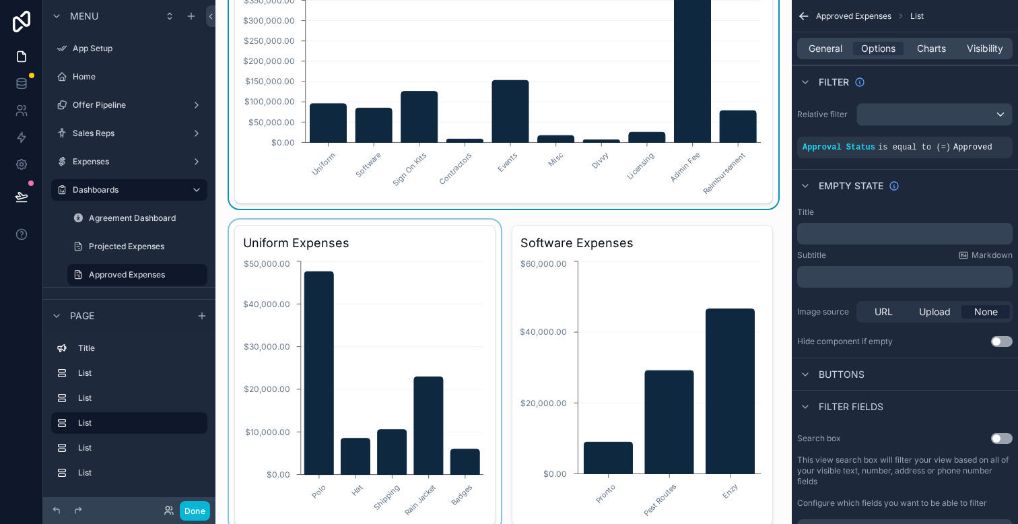
click at [469, 309] on div "scrollable content" at bounding box center [364, 375] width 277 height 311
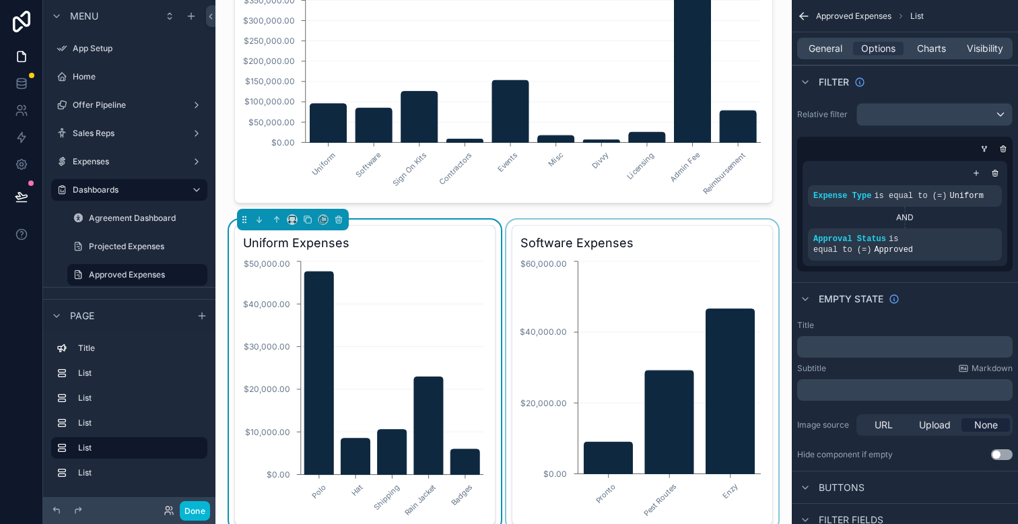
click at [665, 280] on div "scrollable content" at bounding box center [642, 375] width 277 height 311
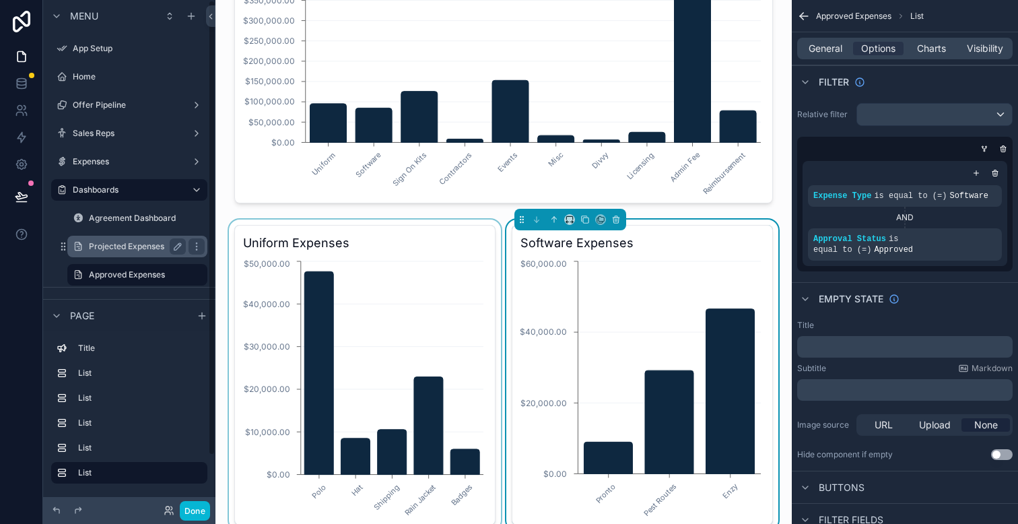
click at [99, 246] on label "Projected Expenses" at bounding box center [135, 246] width 92 height 11
click at [110, 242] on label "Projected Expenses" at bounding box center [135, 246] width 92 height 11
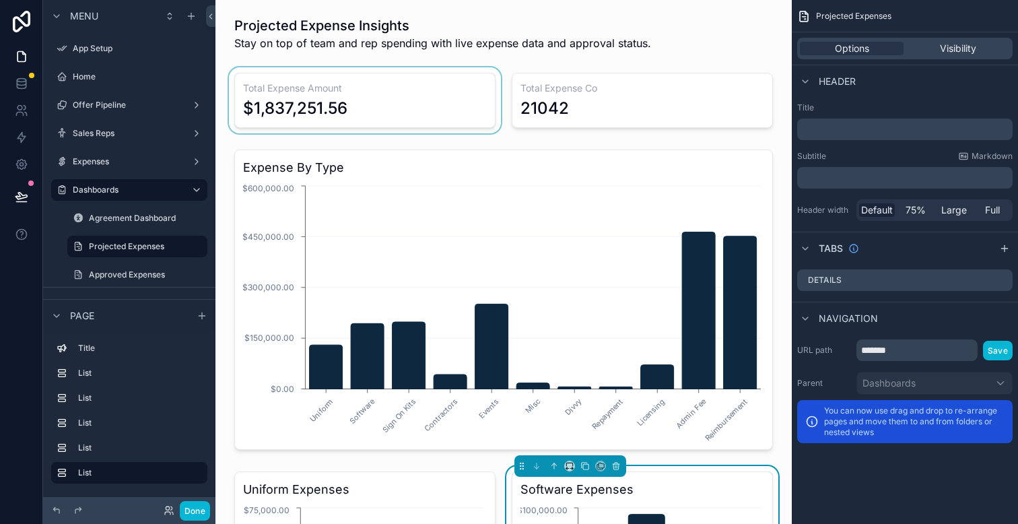
click at [475, 123] on div "scrollable content" at bounding box center [364, 100] width 277 height 66
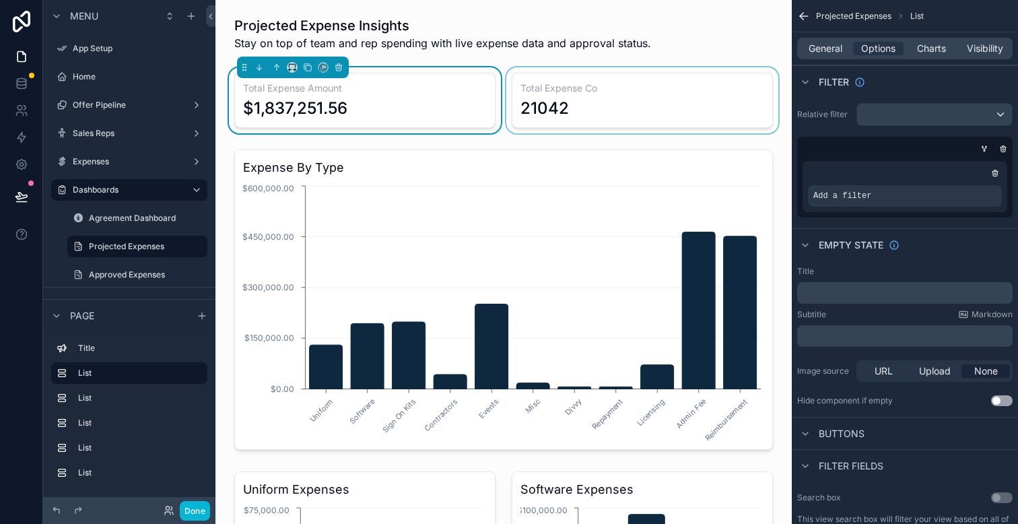
click at [408, 144] on div "scrollable content" at bounding box center [503, 299] width 555 height 311
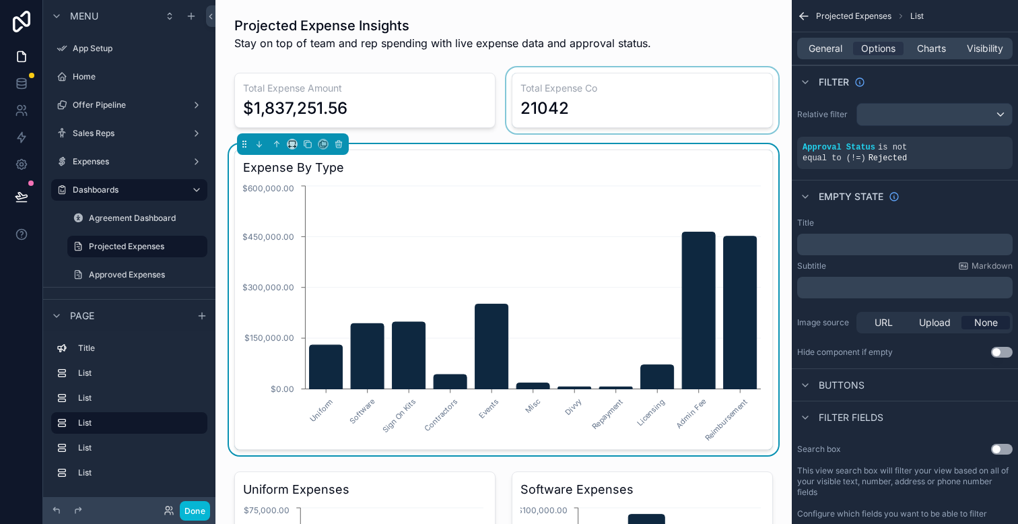
drag, startPoint x: 527, startPoint y: 127, endPoint x: 295, endPoint y: 67, distance: 240.1
click at [527, 127] on div "scrollable content" at bounding box center [642, 100] width 277 height 66
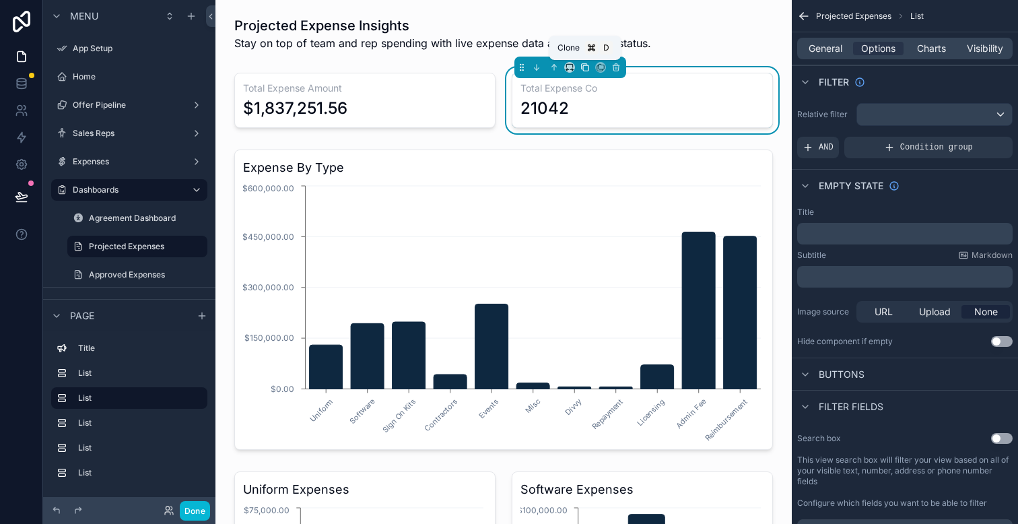
click at [586, 66] on icon "scrollable content" at bounding box center [584, 67] width 9 height 9
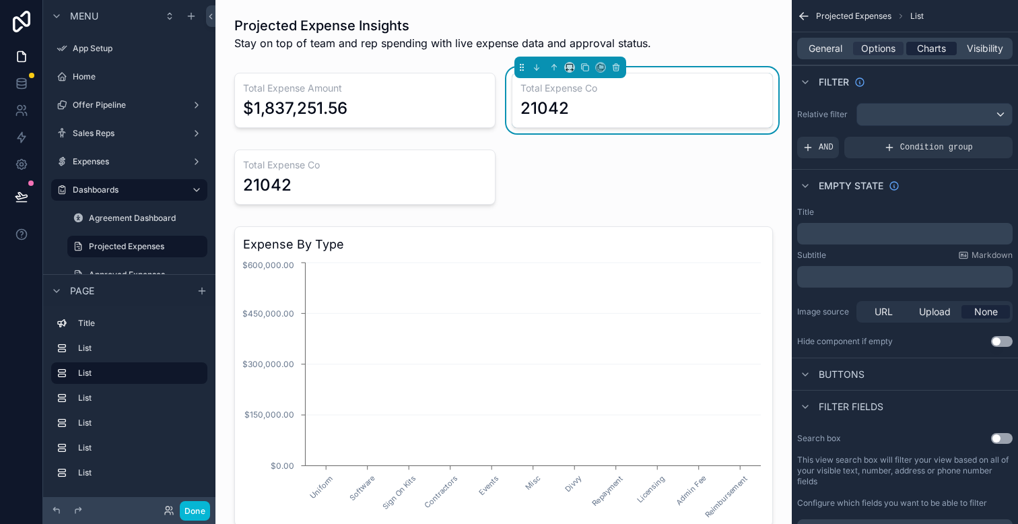
click at [927, 48] on span "Charts" at bounding box center [931, 48] width 29 height 13
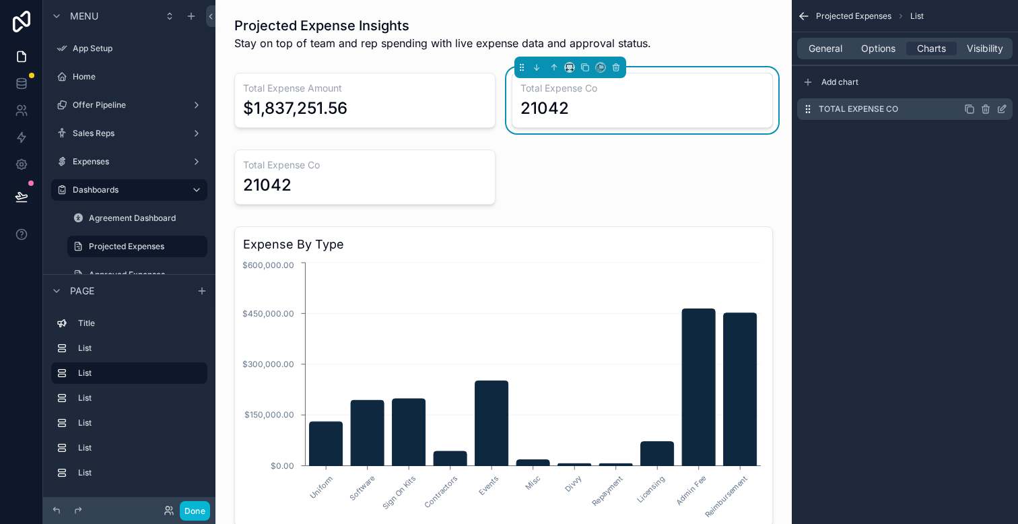
click at [999, 110] on icon "scrollable content" at bounding box center [1002, 109] width 11 height 11
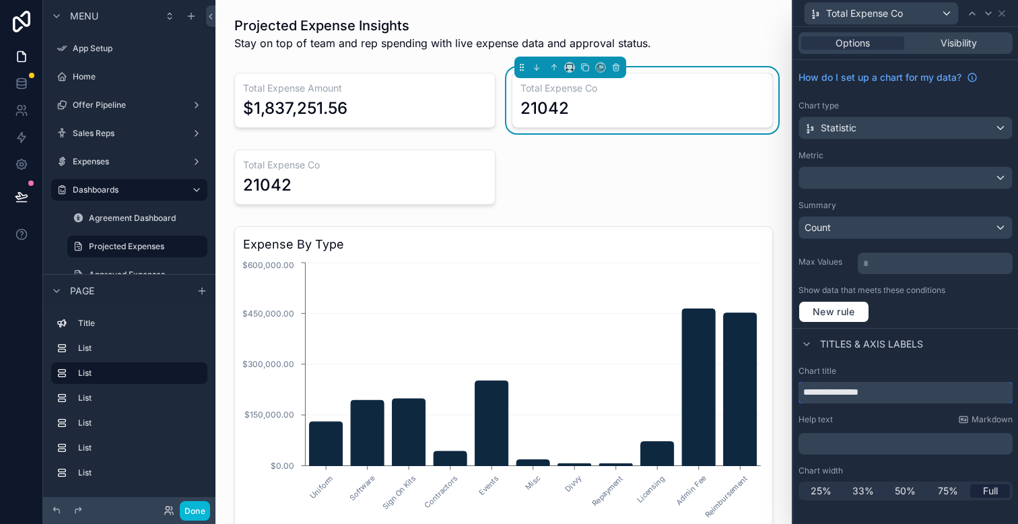
click at [905, 392] on input "**********" at bounding box center [906, 393] width 214 height 22
click at [875, 395] on input "**********" at bounding box center [906, 393] width 214 height 22
click at [894, 395] on input "**********" at bounding box center [906, 393] width 214 height 22
type input "**********"
click at [951, 351] on div "Titles & Axis labels" at bounding box center [905, 344] width 225 height 32
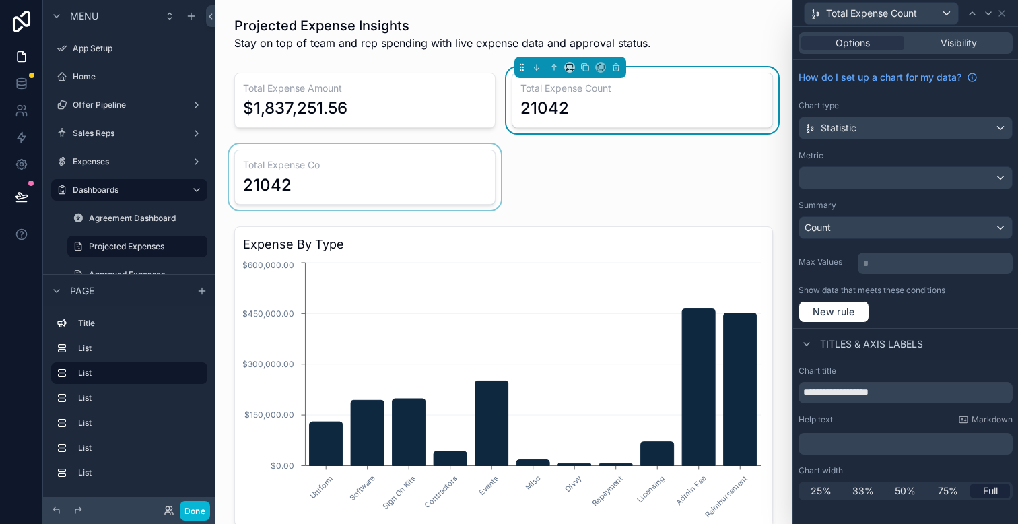
click at [407, 170] on div "scrollable content" at bounding box center [364, 177] width 277 height 66
click at [425, 172] on div "Total Expense Co 21042" at bounding box center [364, 176] width 261 height 55
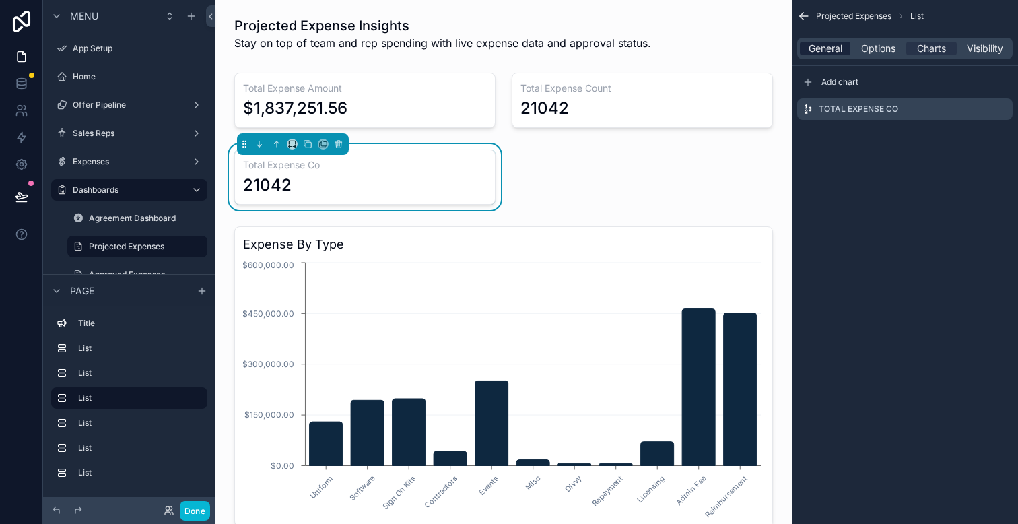
click at [837, 55] on div "General Options Charts Visibility" at bounding box center [904, 49] width 215 height 22
click at [837, 55] on span "General" at bounding box center [826, 48] width 34 height 13
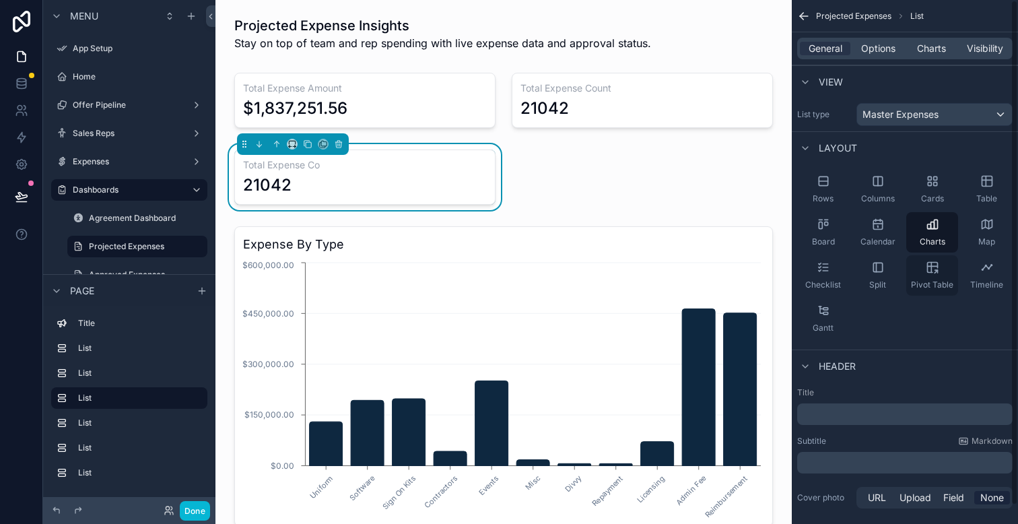
scroll to position [20, 0]
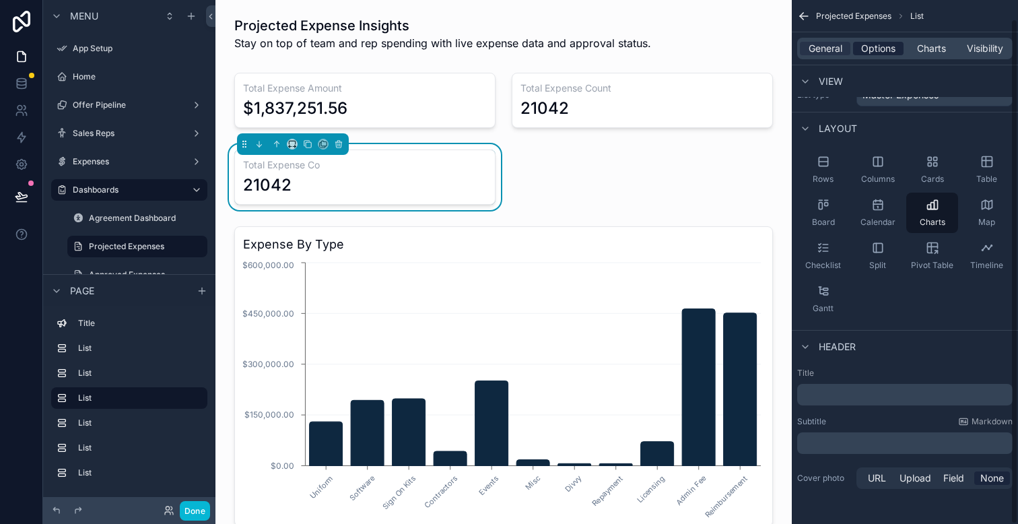
click at [892, 51] on span "Options" at bounding box center [878, 48] width 34 height 13
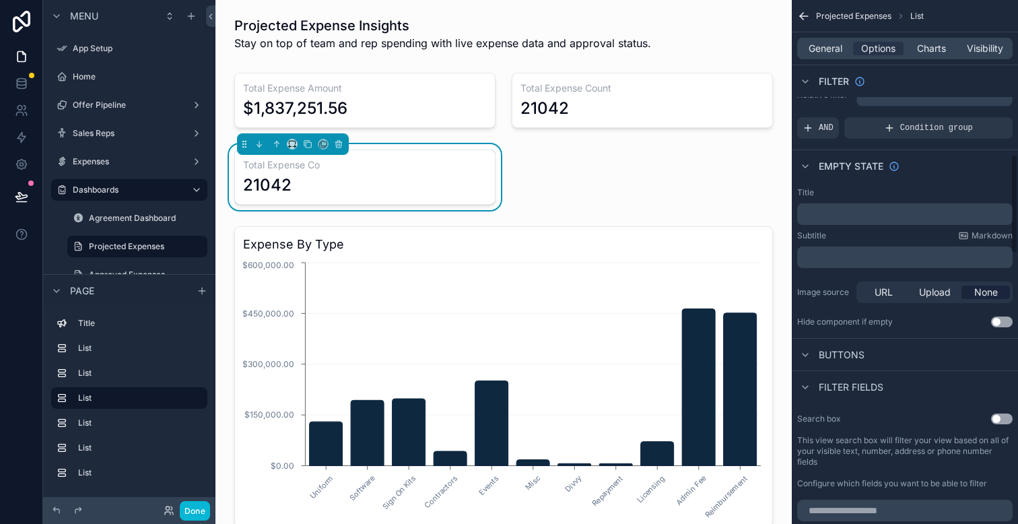
scroll to position [0, 0]
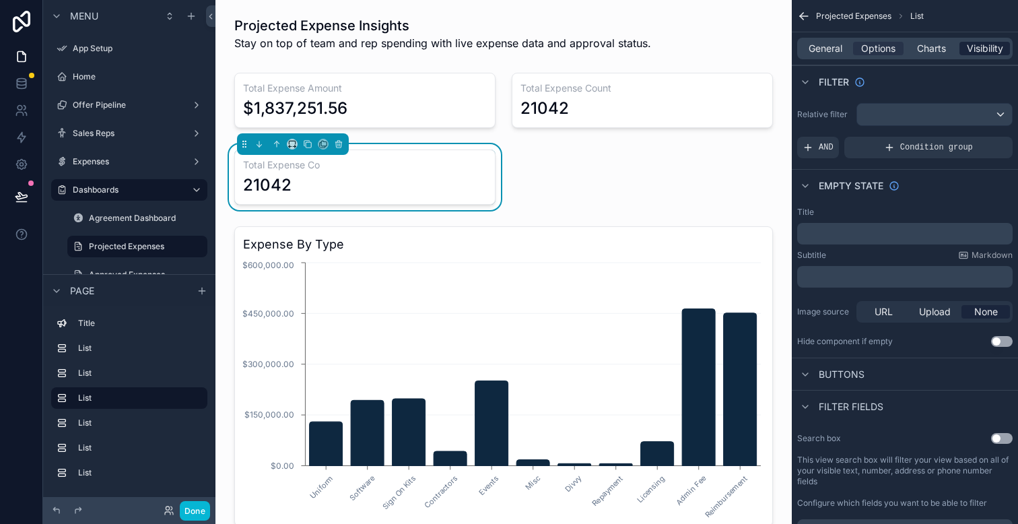
click at [990, 54] on span "Visibility" at bounding box center [985, 48] width 36 height 13
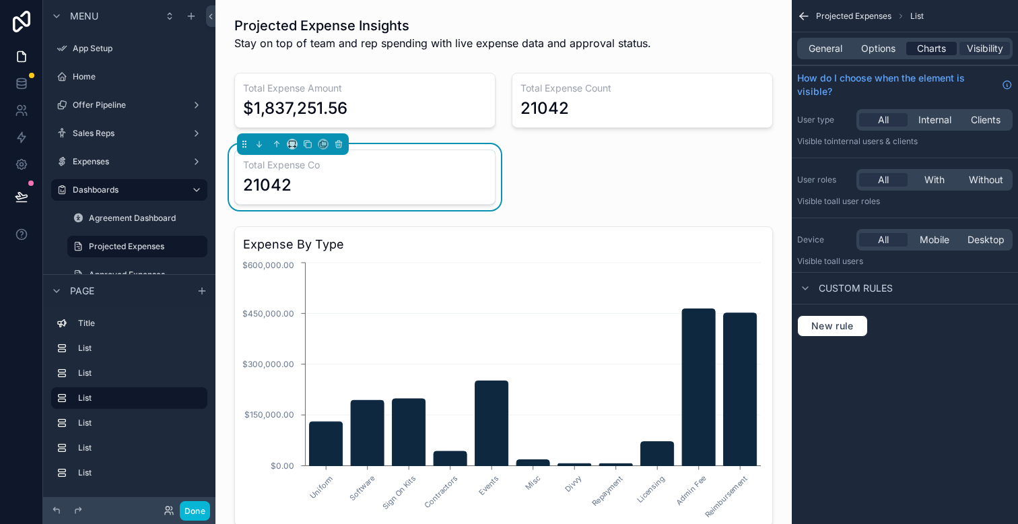
click at [935, 49] on span "Charts" at bounding box center [931, 48] width 29 height 13
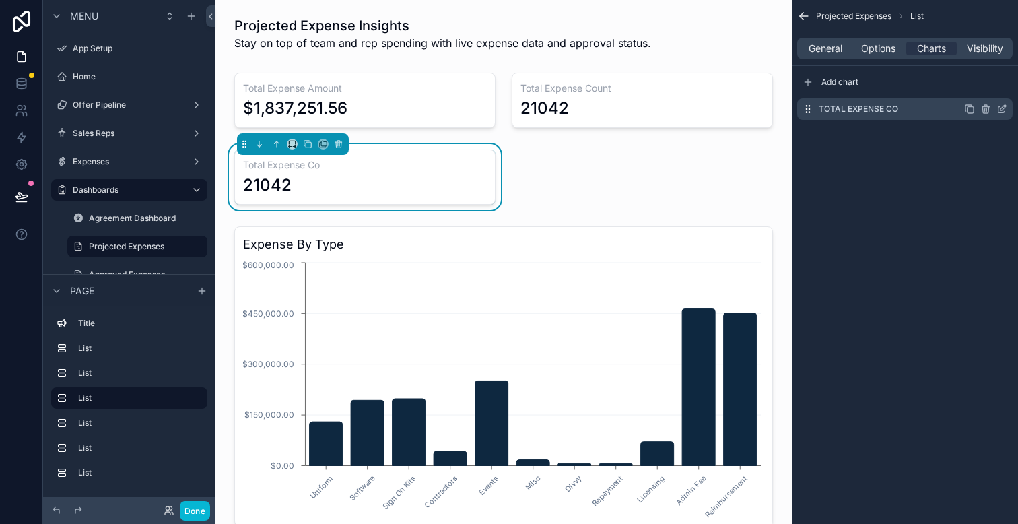
click at [1002, 110] on icon "scrollable content" at bounding box center [1002, 109] width 11 height 11
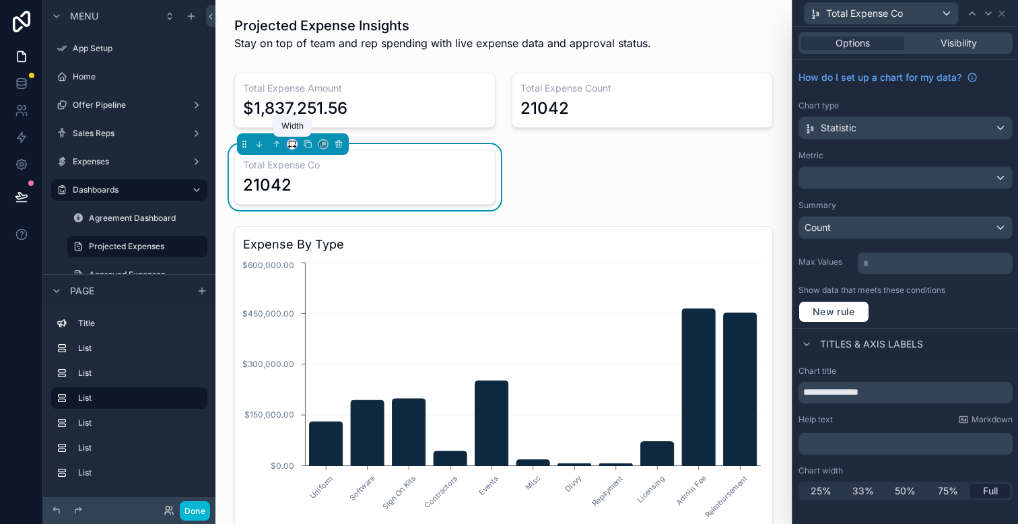
click at [290, 145] on icon "scrollable content" at bounding box center [292, 143] width 9 height 9
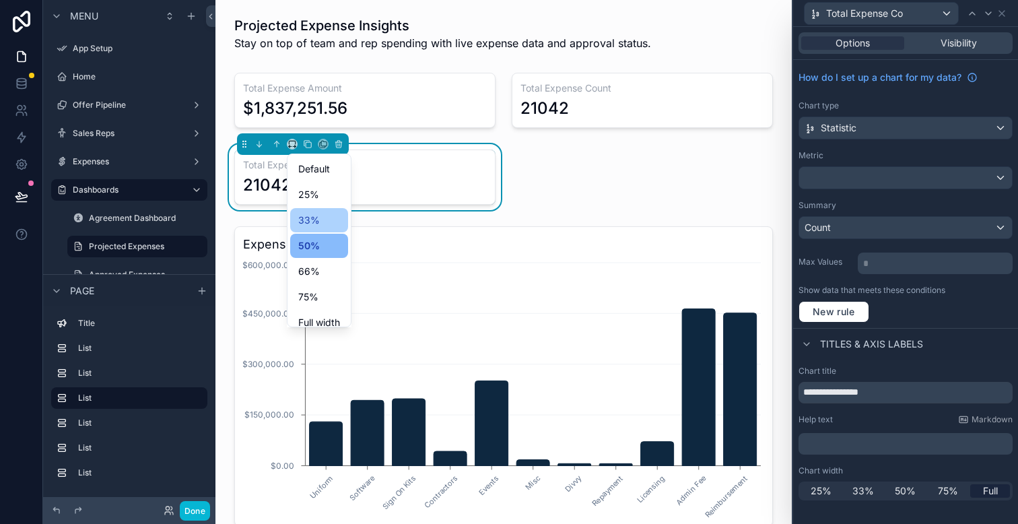
click at [330, 219] on div "33%" at bounding box center [319, 220] width 42 height 16
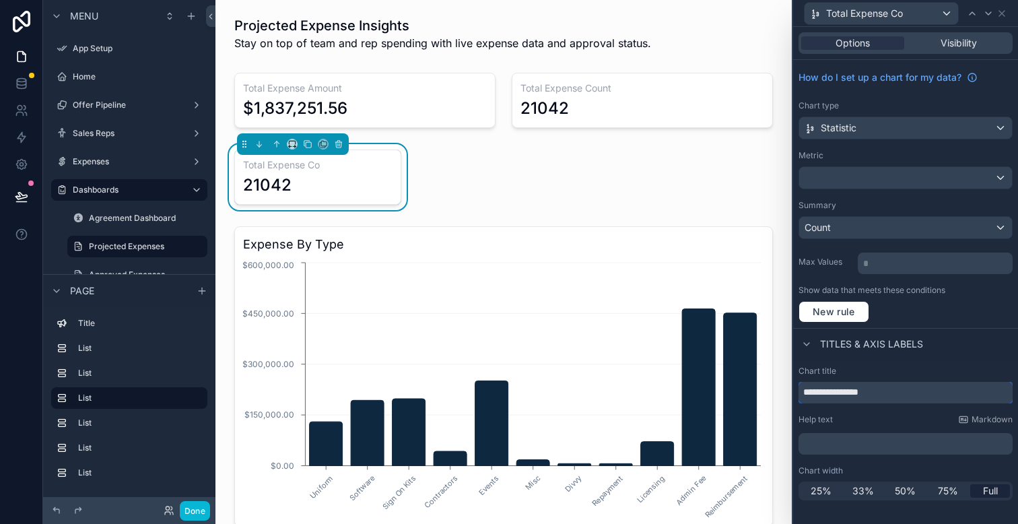
click at [890, 397] on input "**********" at bounding box center [906, 393] width 214 height 22
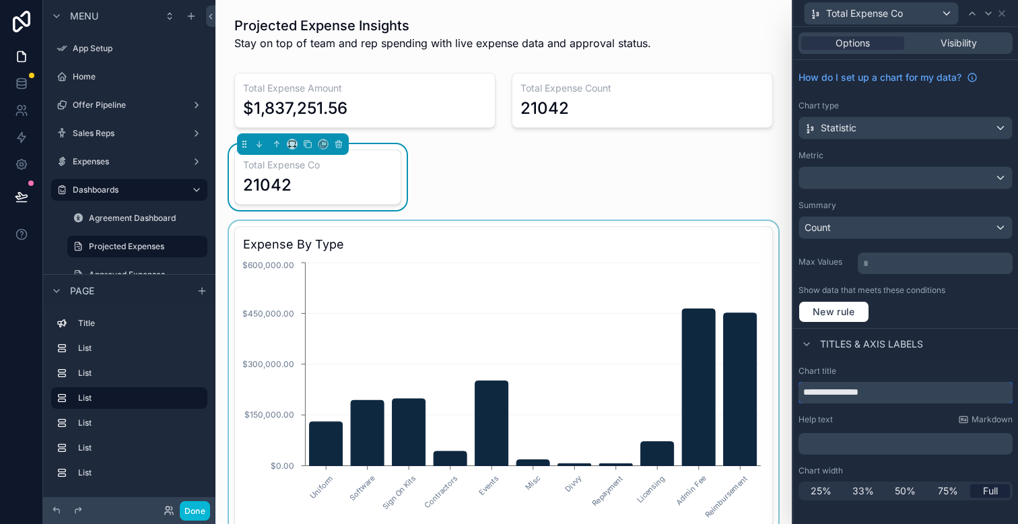
drag, startPoint x: 900, startPoint y: 397, endPoint x: 758, endPoint y: 396, distance: 142.8
click at [758, 396] on div "**********" at bounding box center [509, 262] width 1018 height 524
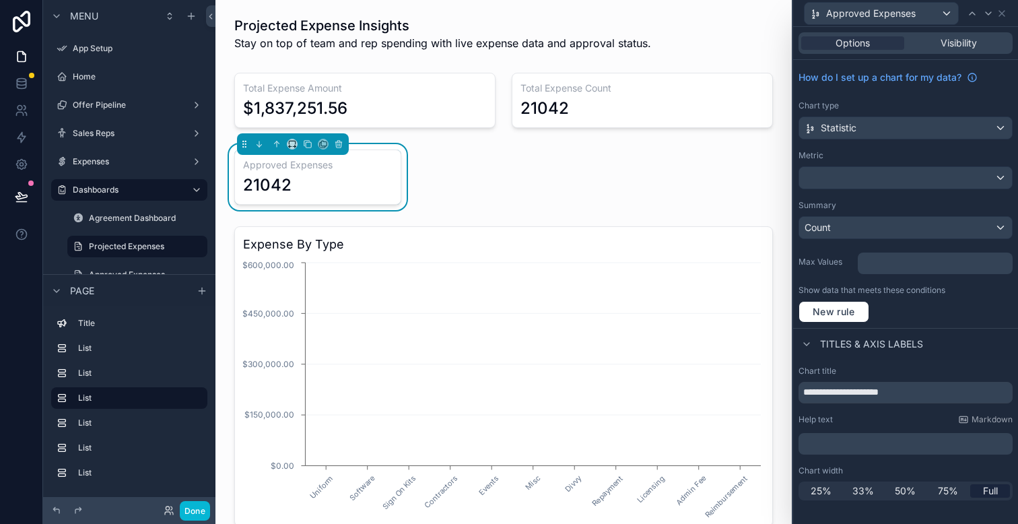
click at [1008, 14] on div "Approved Expenses" at bounding box center [906, 13] width 214 height 26
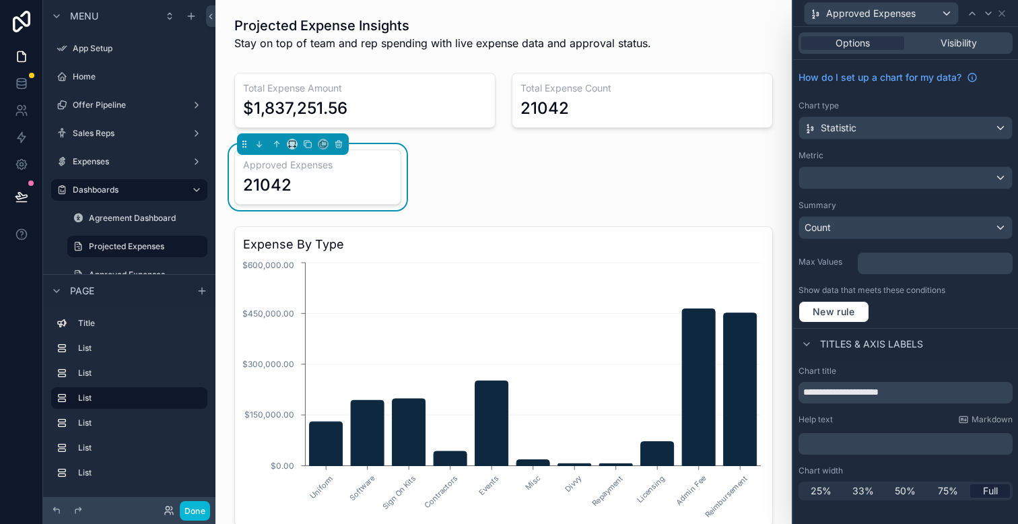
click at [983, 98] on div "How do I set up a chart for my data? Chart type Statistic Metric Summary Count …" at bounding box center [905, 194] width 225 height 268
click at [937, 433] on div "﻿" at bounding box center [906, 444] width 214 height 22
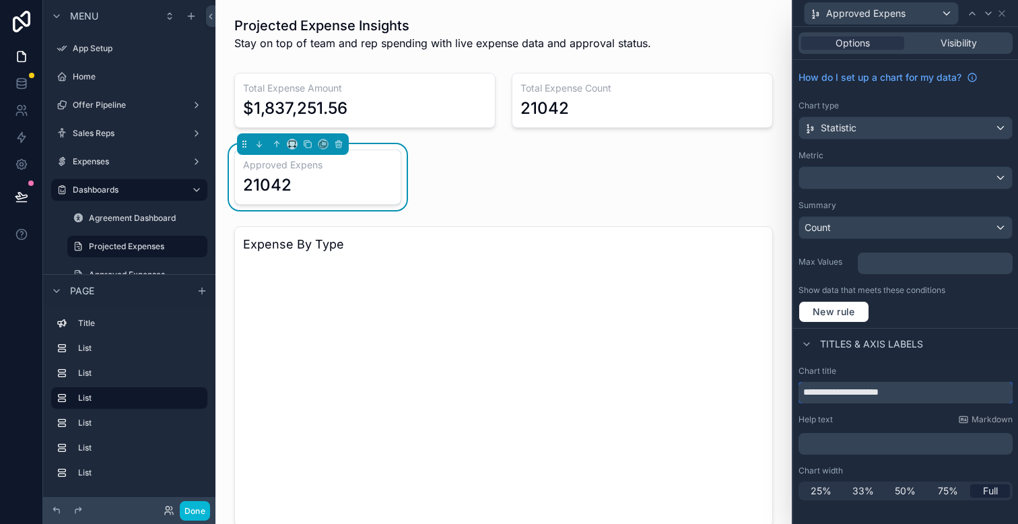
click at [945, 387] on input "**********" at bounding box center [906, 393] width 214 height 22
click at [936, 451] on div "﻿" at bounding box center [906, 444] width 214 height 22
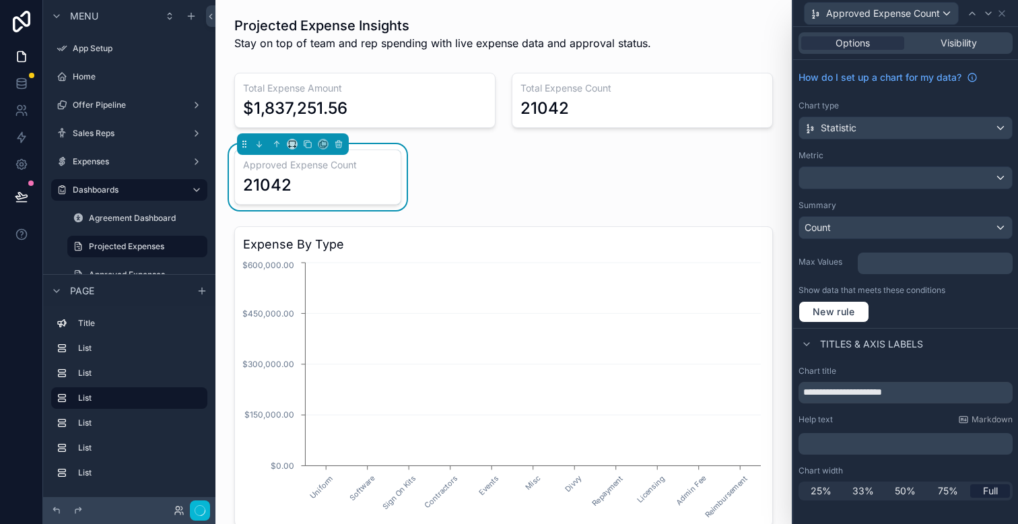
type input "**********"
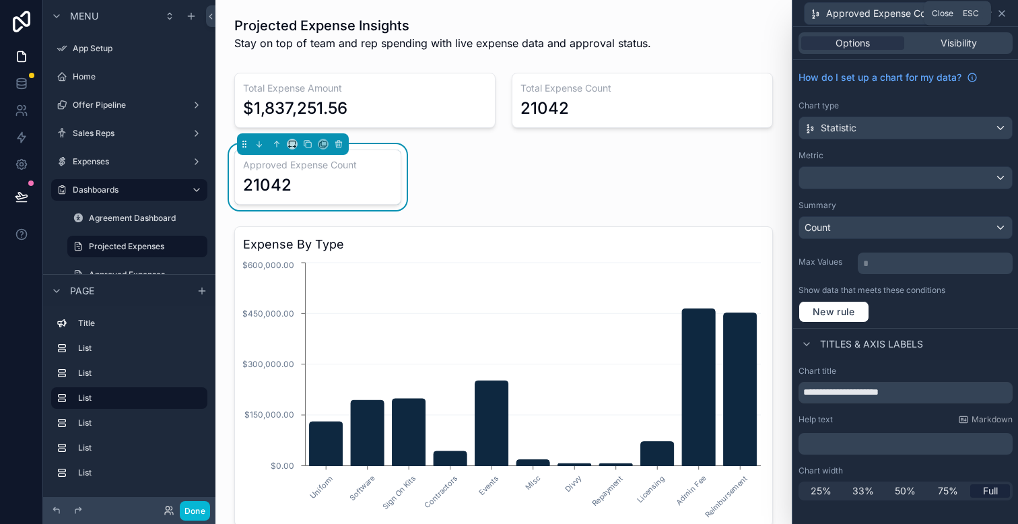
click at [997, 13] on icon at bounding box center [1002, 13] width 11 height 11
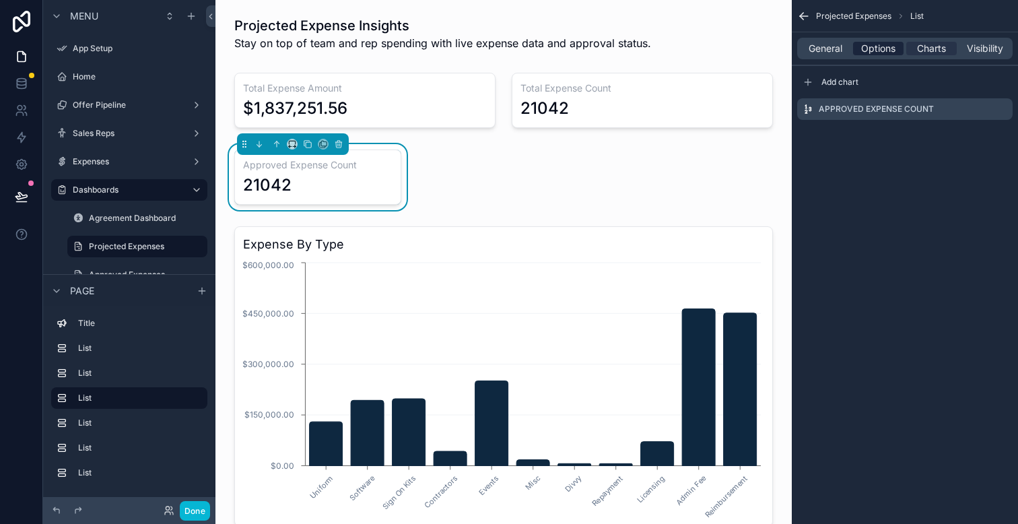
click at [879, 53] on span "Options" at bounding box center [878, 48] width 34 height 13
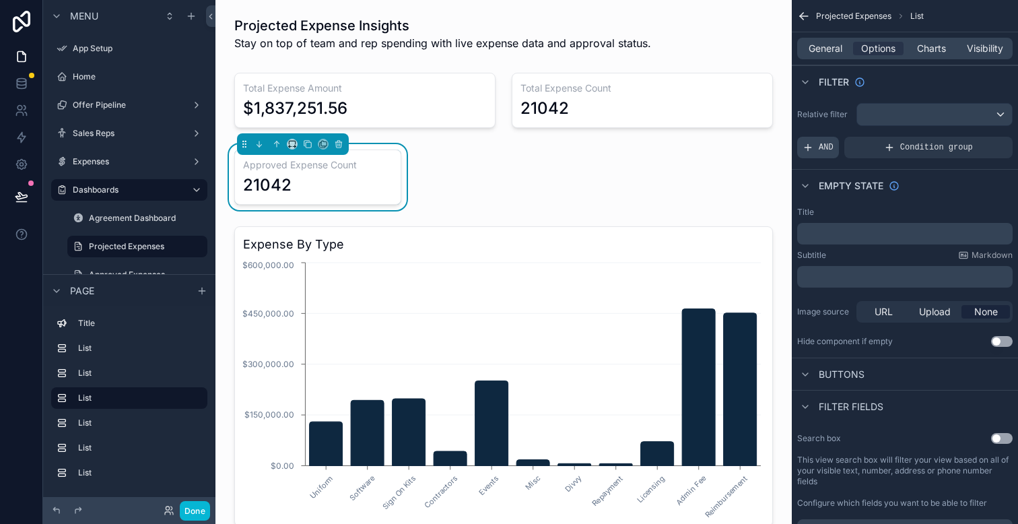
click at [818, 147] on div "AND" at bounding box center [818, 148] width 42 height 22
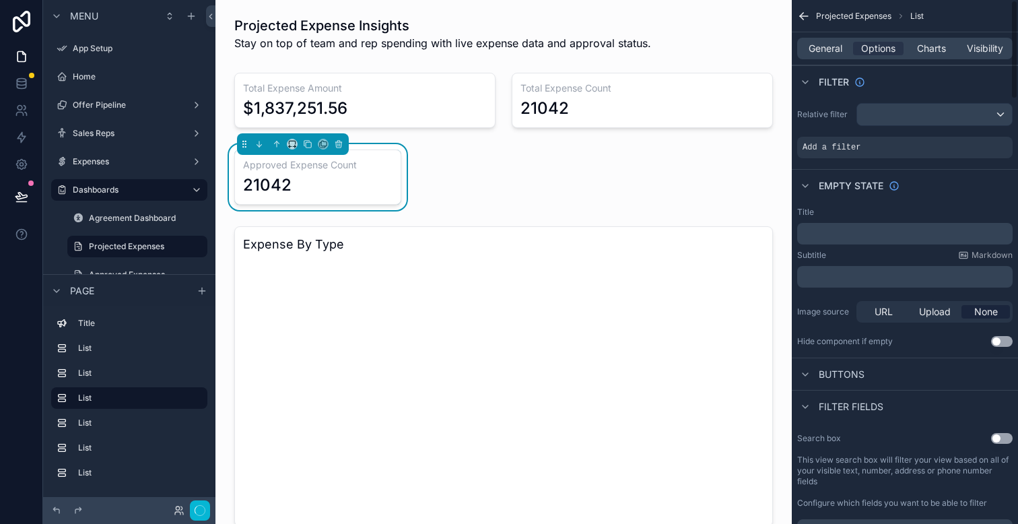
click at [902, 143] on div "Add a filter" at bounding box center [904, 148] width 215 height 22
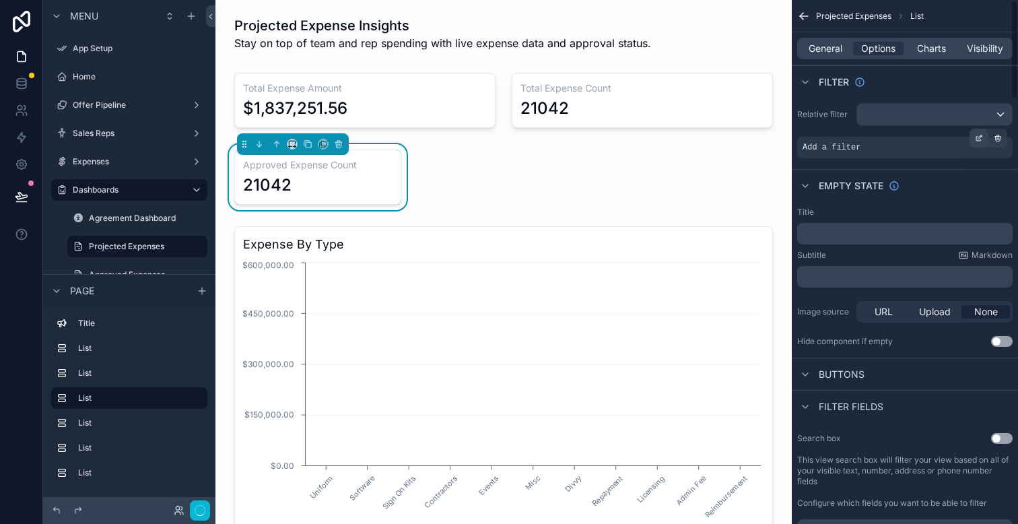
click at [979, 137] on icon "scrollable content" at bounding box center [979, 138] width 8 height 8
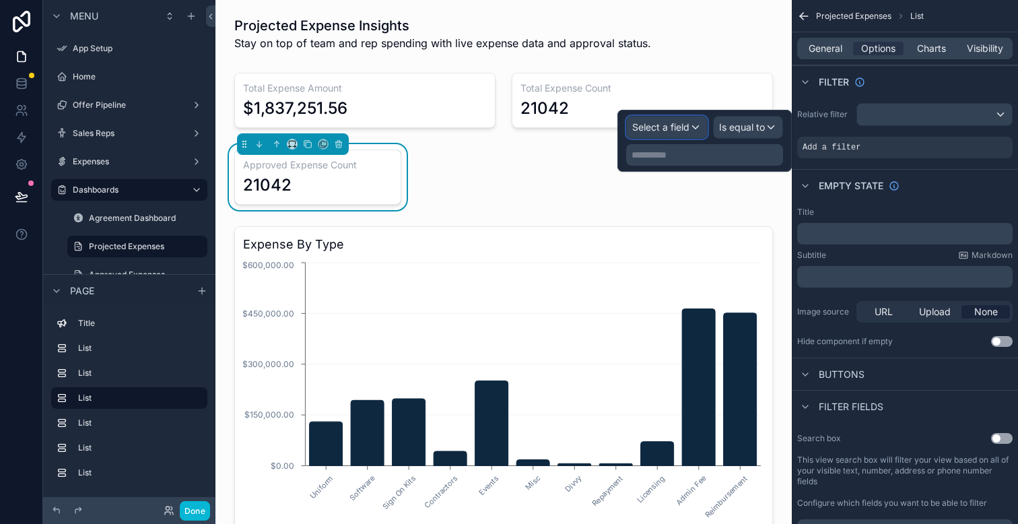
click at [688, 123] on span "Select a field" at bounding box center [660, 126] width 57 height 11
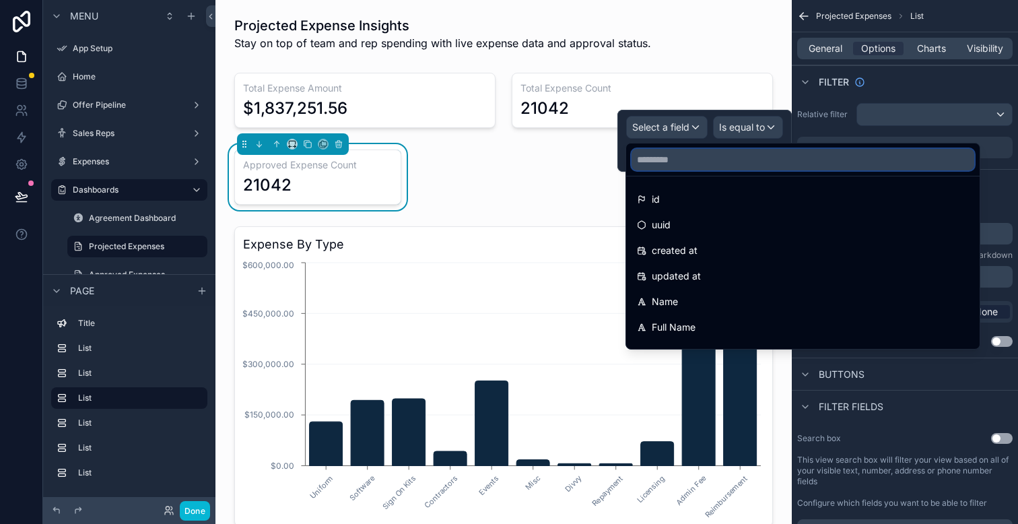
click at [688, 164] on input "text" at bounding box center [803, 160] width 343 height 22
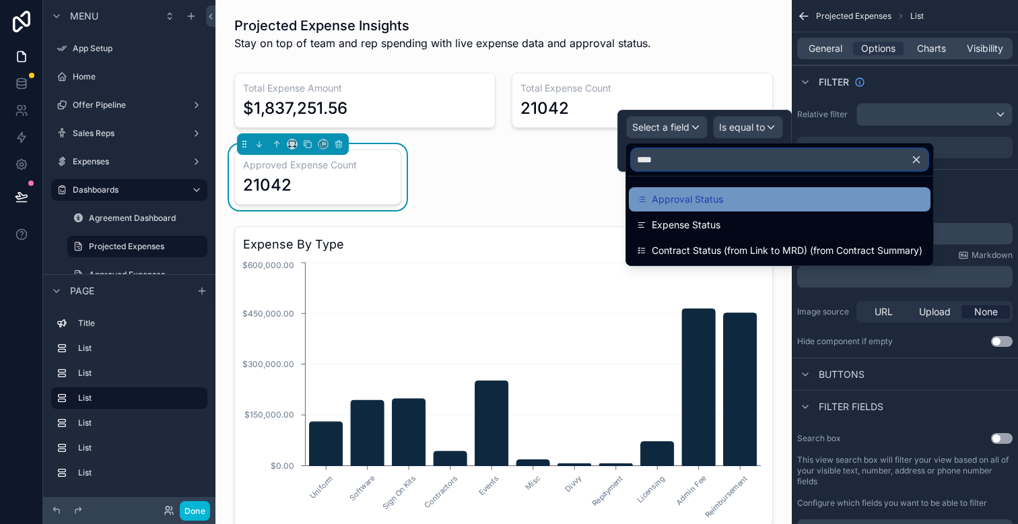
type input "****"
click at [706, 207] on div "Approval Status" at bounding box center [780, 199] width 302 height 24
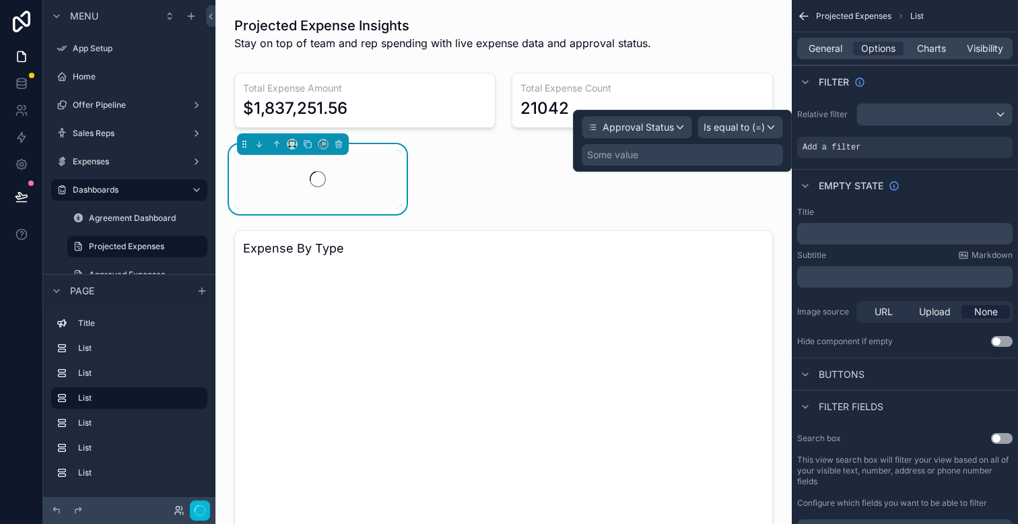
click at [766, 160] on div "Some value" at bounding box center [682, 155] width 201 height 22
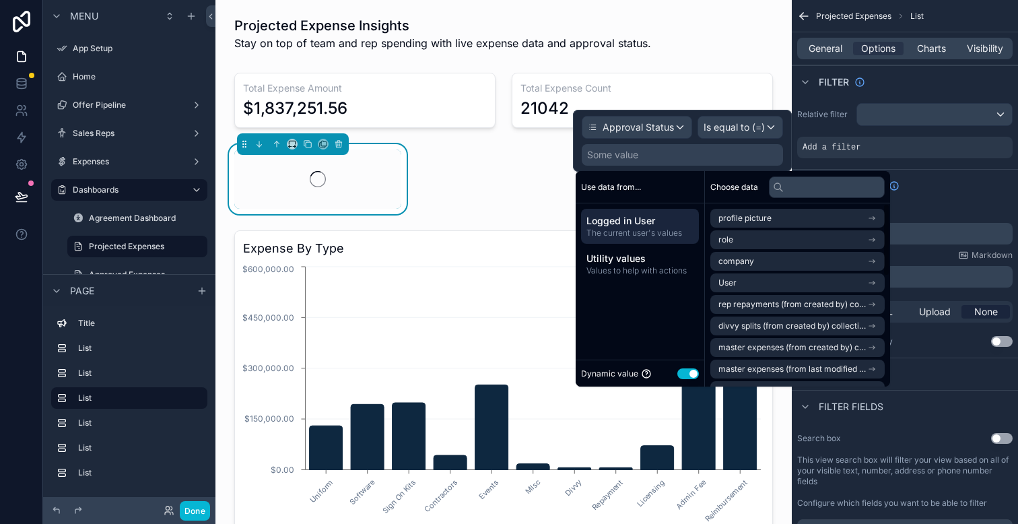
click at [686, 376] on button "Use setting" at bounding box center [688, 373] width 22 height 11
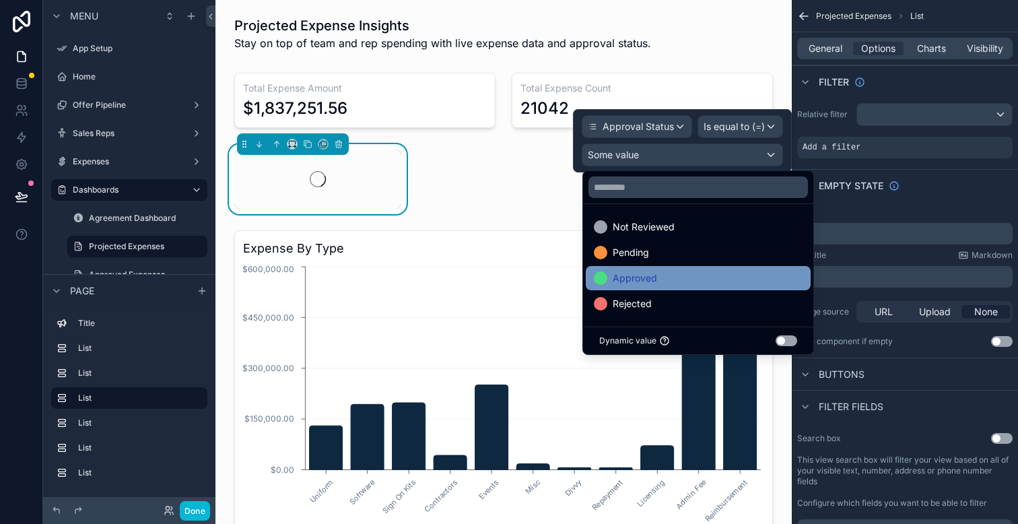
click at [638, 285] on span "Approved" at bounding box center [635, 278] width 44 height 16
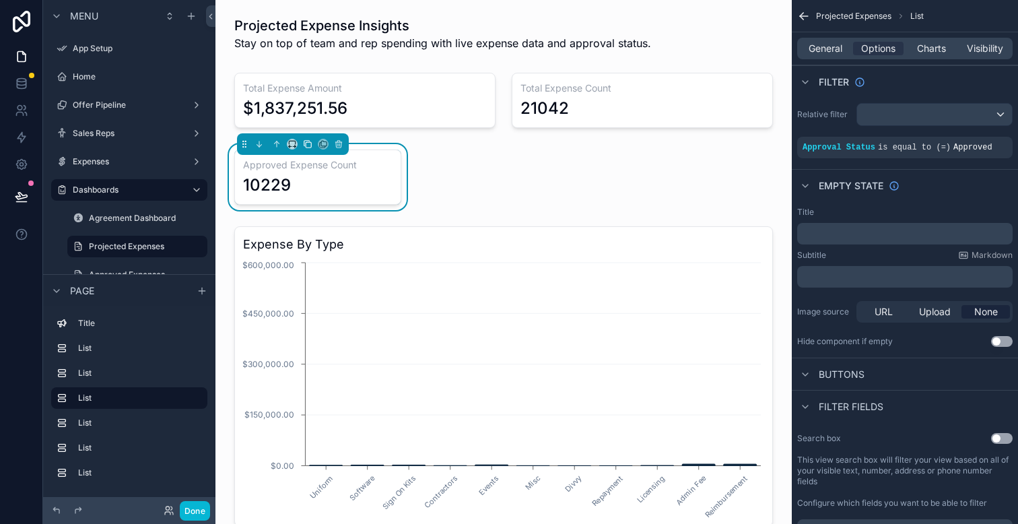
click at [321, 179] on div "10229" at bounding box center [317, 185] width 149 height 22
click at [306, 144] on icon "scrollable content" at bounding box center [307, 143] width 9 height 9
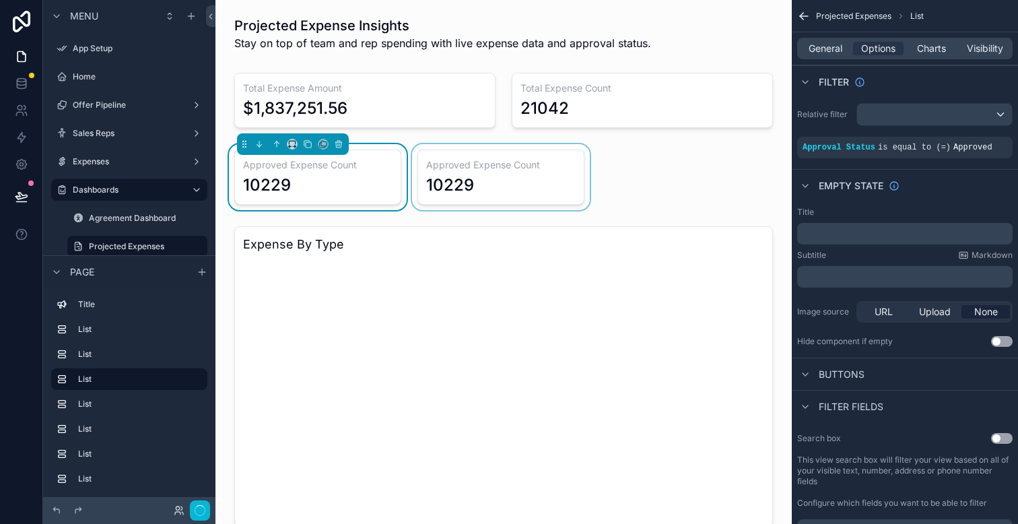
click at [453, 176] on div "scrollable content" at bounding box center [500, 177] width 183 height 66
click at [508, 185] on div "10229" at bounding box center [500, 185] width 149 height 22
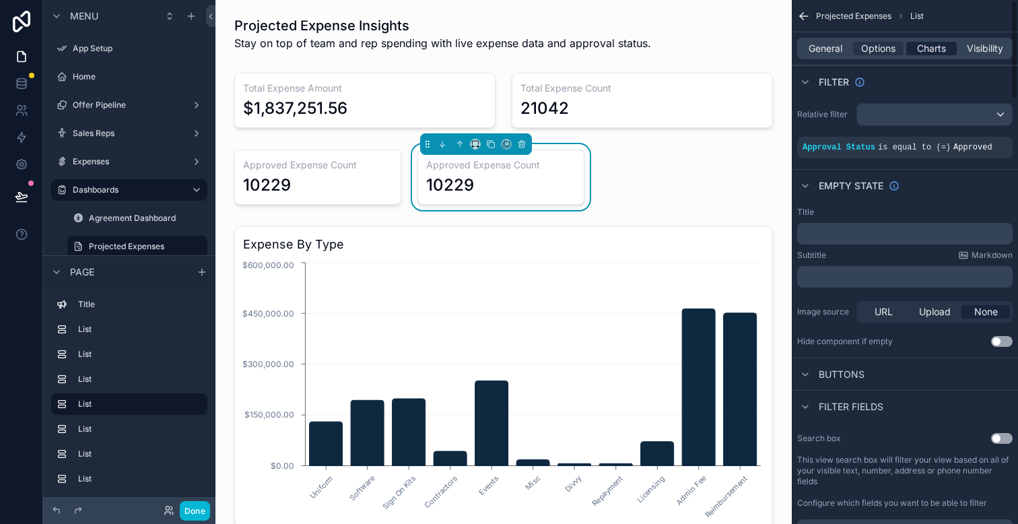
click at [988, 51] on span "Visibility" at bounding box center [985, 48] width 36 height 13
click at [928, 48] on span "Charts" at bounding box center [931, 48] width 29 height 13
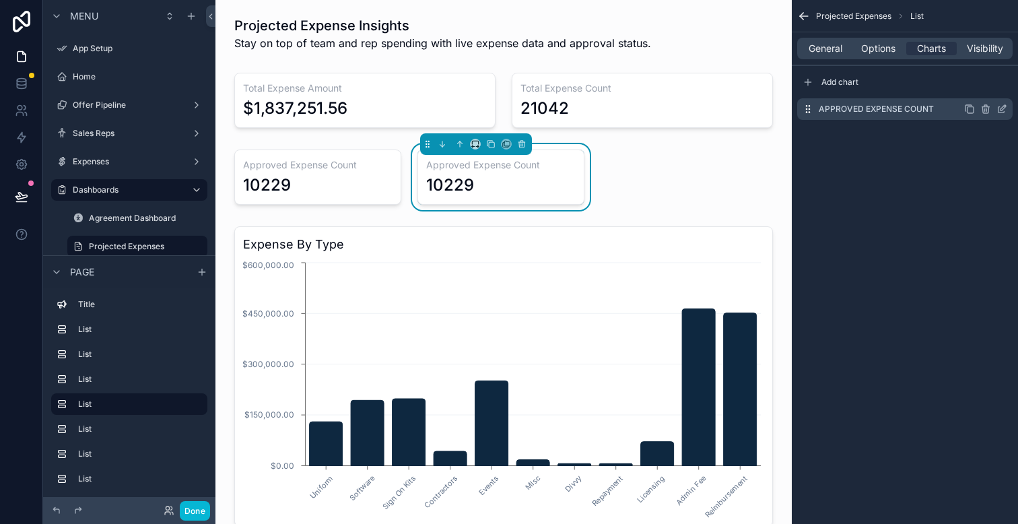
click at [1001, 108] on icon "scrollable content" at bounding box center [1003, 107] width 5 height 5
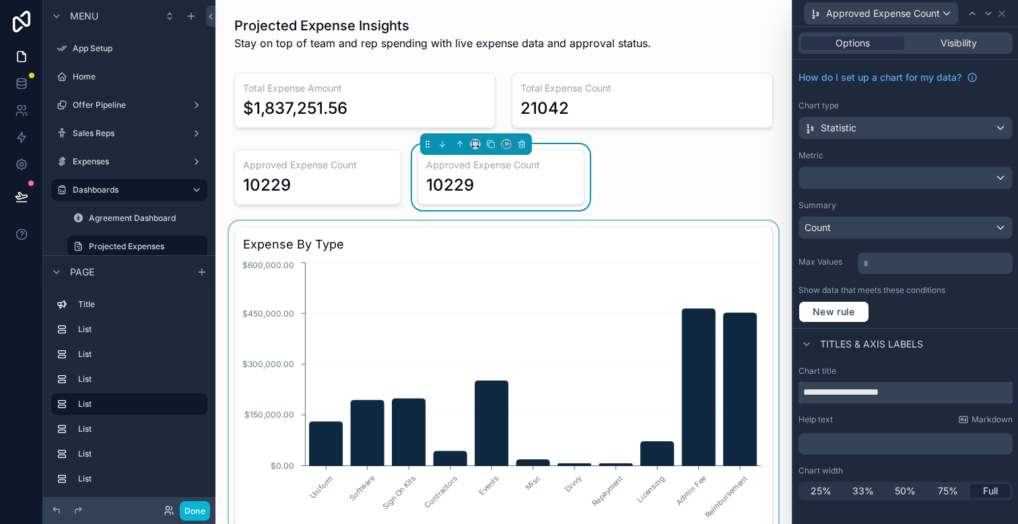
drag, startPoint x: 847, startPoint y: 393, endPoint x: 762, endPoint y: 387, distance: 85.7
click at [762, 387] on div "**********" at bounding box center [509, 262] width 1018 height 524
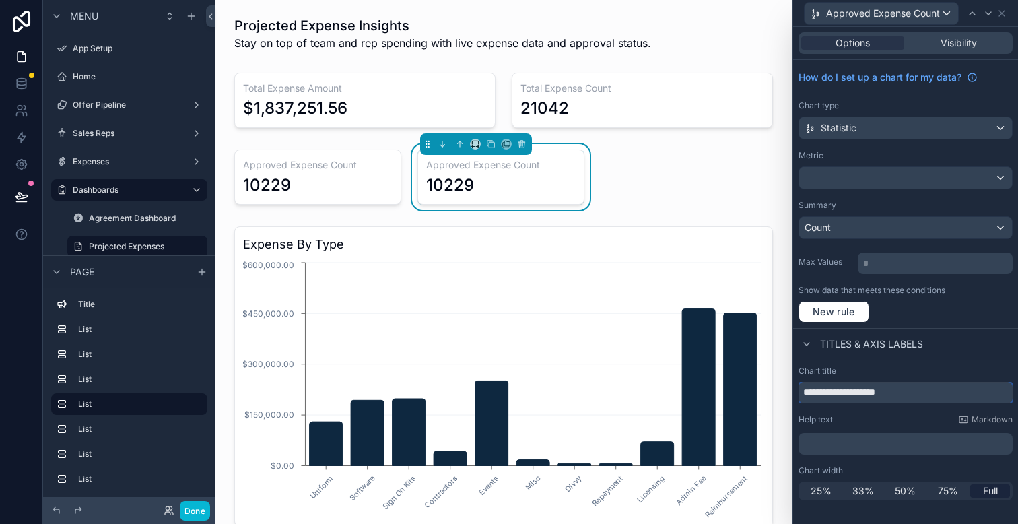
type input "**********"
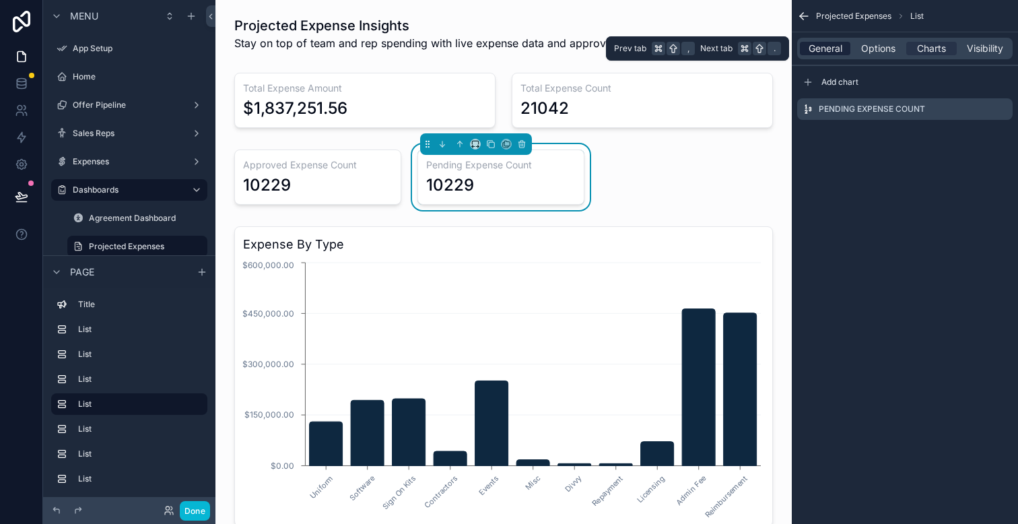
click at [825, 52] on span "General" at bounding box center [826, 48] width 34 height 13
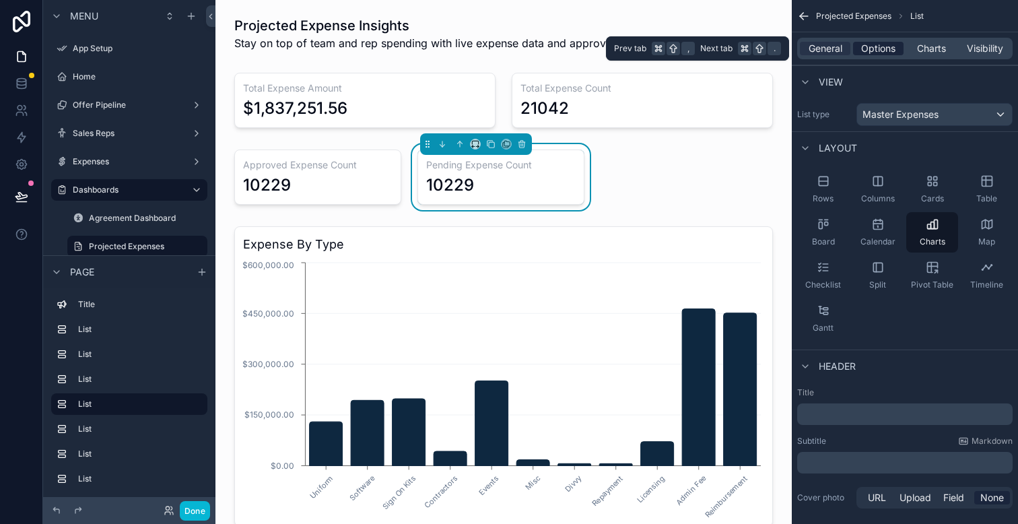
click at [869, 48] on span "Options" at bounding box center [878, 48] width 34 height 13
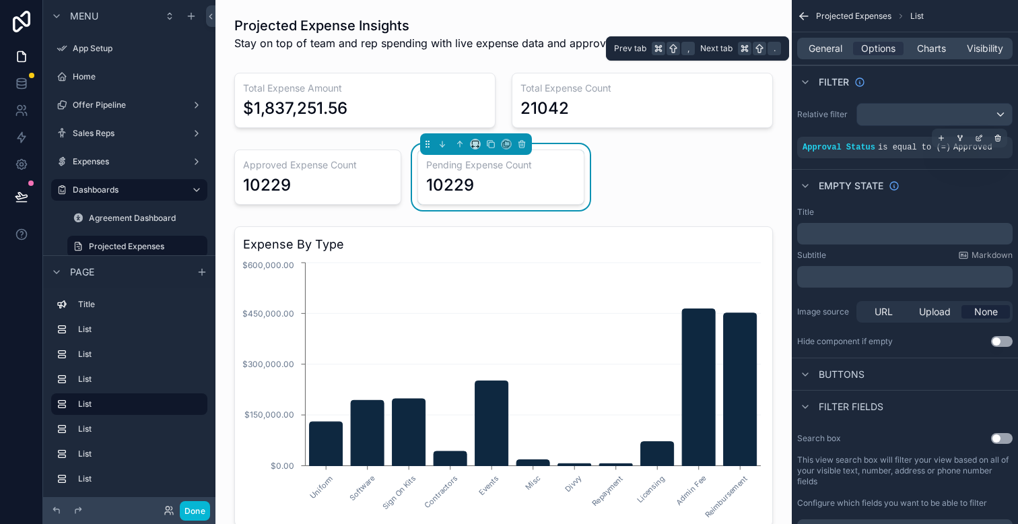
click at [994, 148] on div "Approval Status is equal to (=) Approved" at bounding box center [905, 147] width 205 height 11
click at [953, 147] on div "Approval Status is equal to (=) Approved" at bounding box center [905, 147] width 205 height 11
click at [927, 142] on div "Approval Status is equal to (=) Approved" at bounding box center [905, 147] width 205 height 11
click at [983, 139] on icon "scrollable content" at bounding box center [979, 138] width 8 height 8
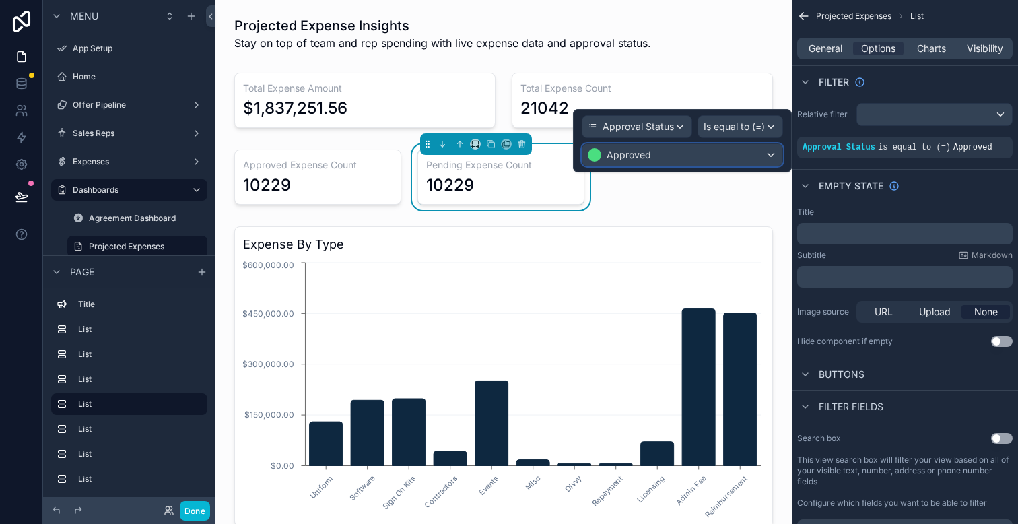
click at [708, 157] on div "Approved" at bounding box center [683, 155] width 200 height 22
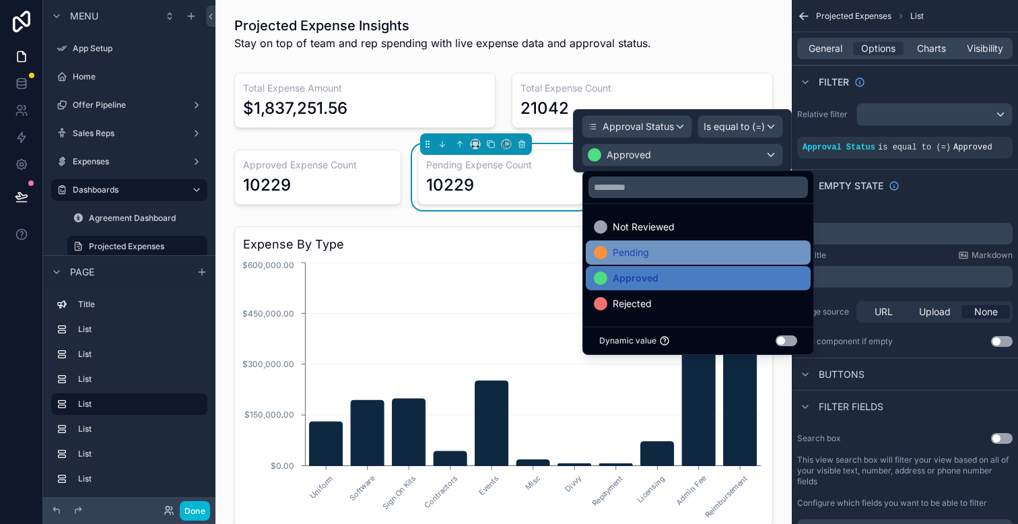
click at [673, 255] on div "Pending" at bounding box center [698, 252] width 209 height 16
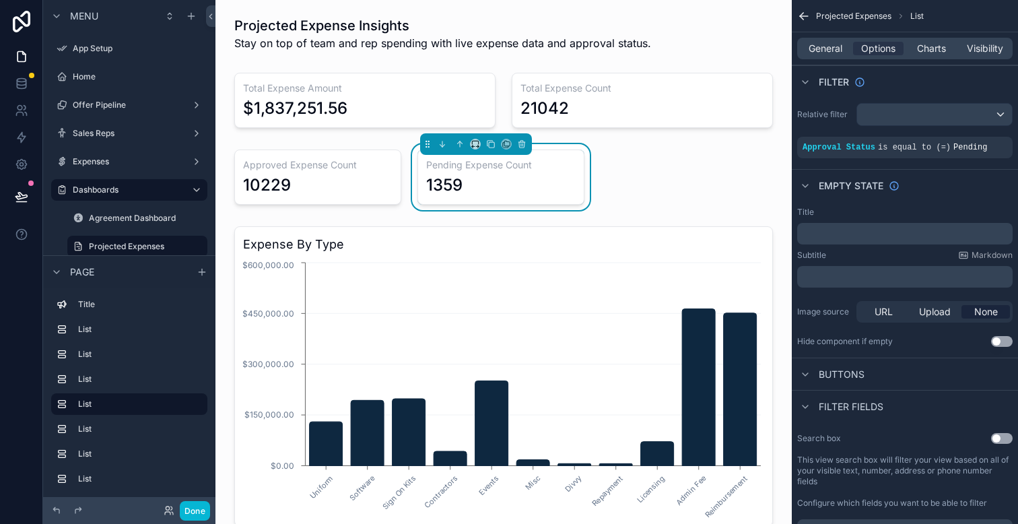
click at [489, 145] on icon "scrollable content" at bounding box center [490, 143] width 9 height 9
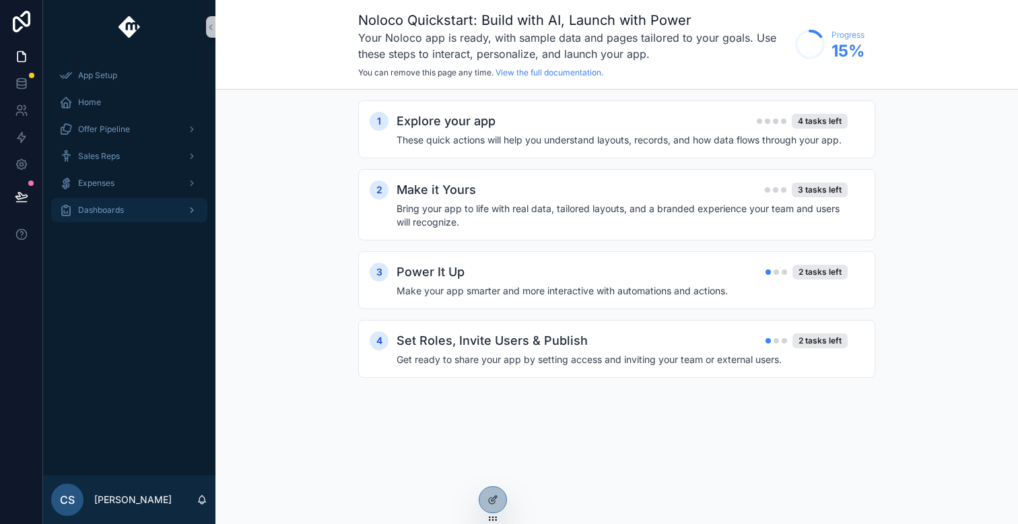
click at [146, 217] on div "Dashboards" at bounding box center [129, 210] width 140 height 22
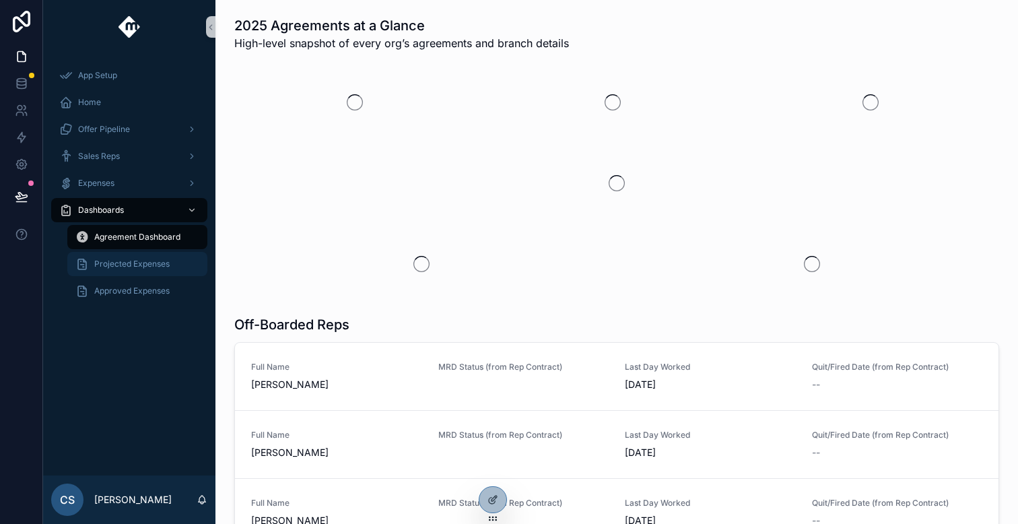
click at [149, 263] on span "Projected Expenses" at bounding box center [131, 264] width 75 height 11
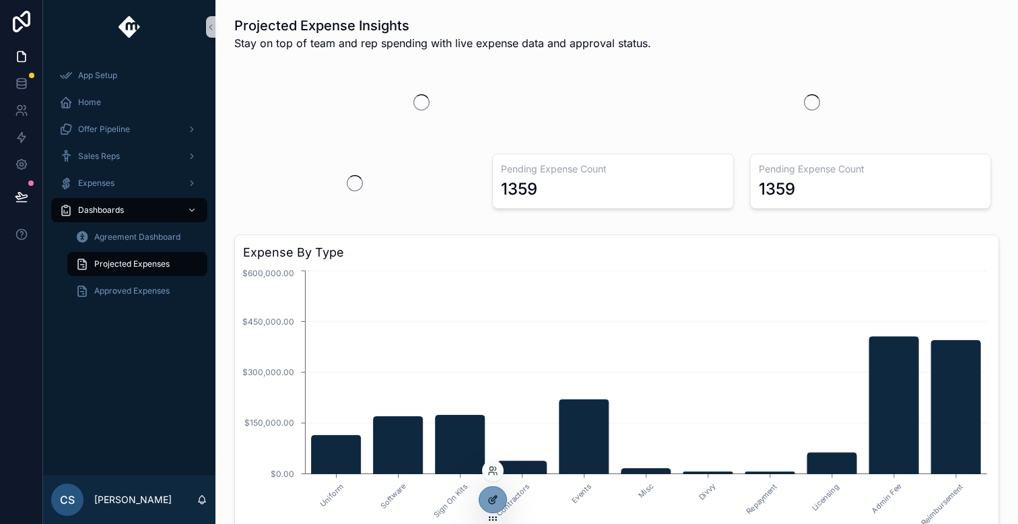
click at [495, 497] on icon at bounding box center [495, 496] width 1 height 1
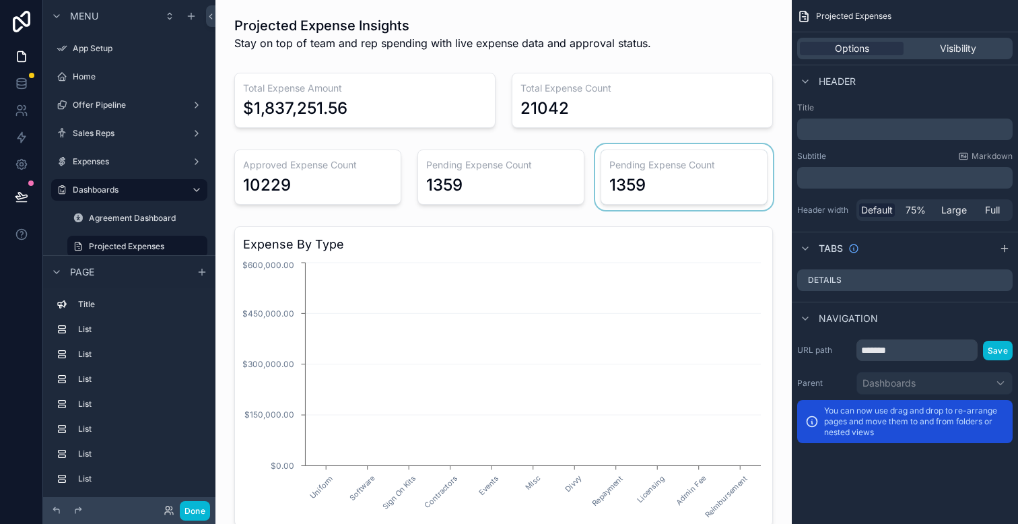
click at [745, 191] on div "scrollable content" at bounding box center [684, 177] width 183 height 66
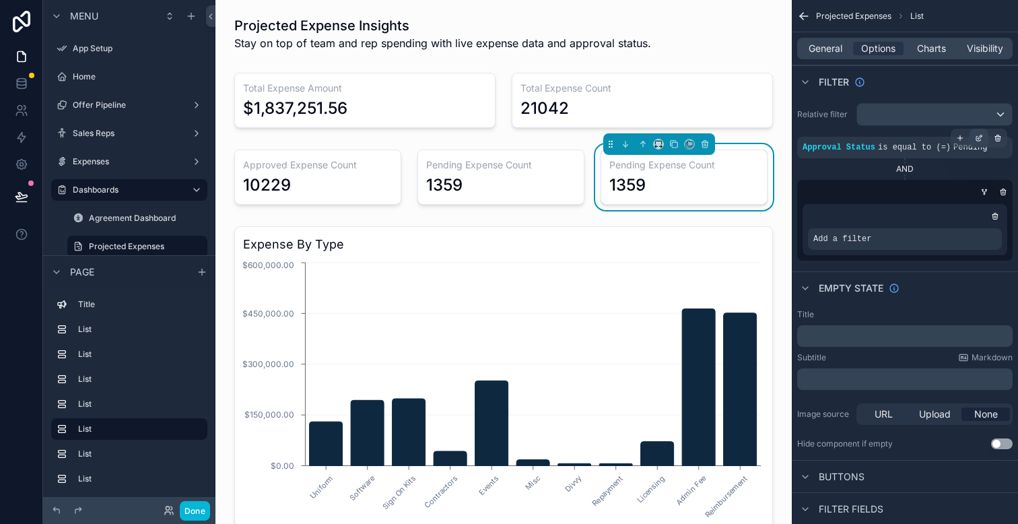
click at [982, 138] on icon "scrollable content" at bounding box center [979, 138] width 8 height 8
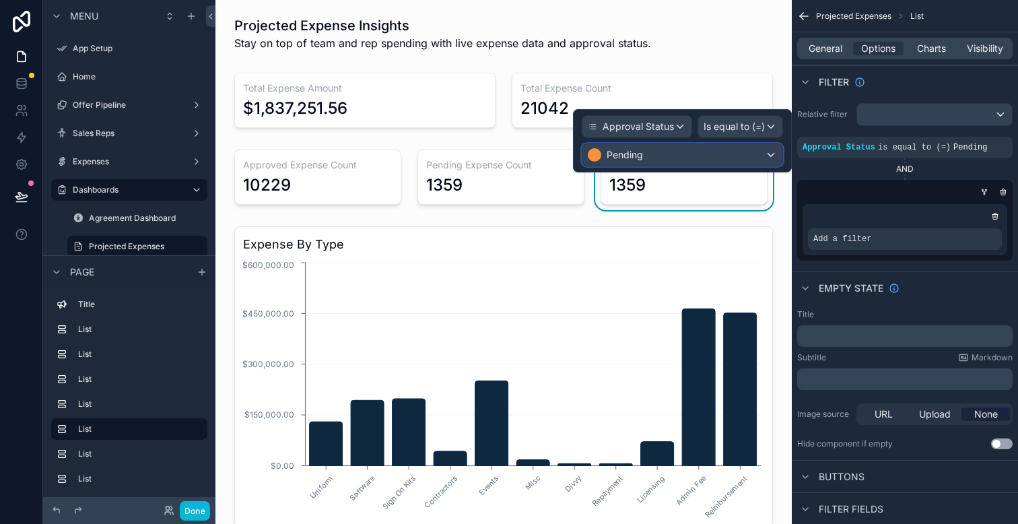
click at [704, 147] on div "Pending" at bounding box center [683, 155] width 200 height 22
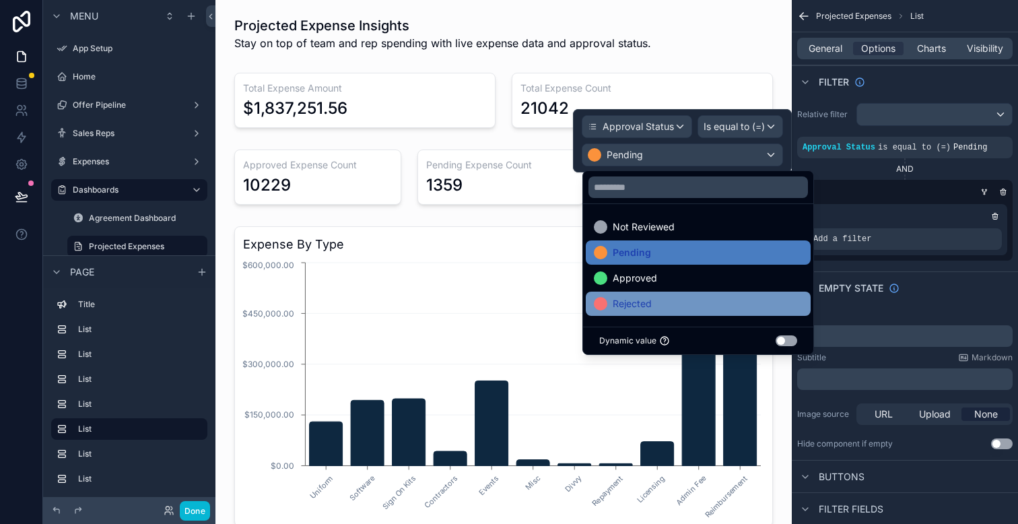
click at [671, 298] on div "Rejected" at bounding box center [698, 304] width 209 height 16
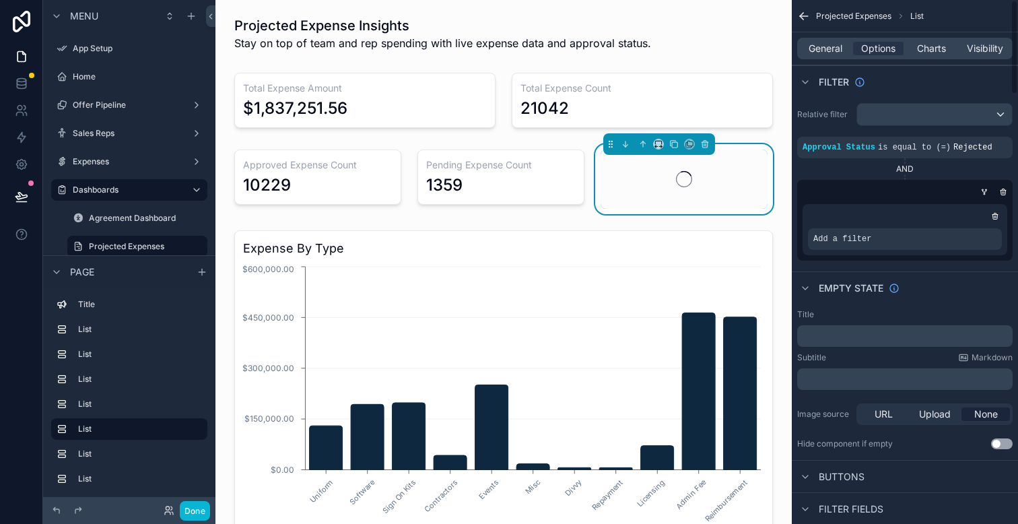
click at [933, 37] on div "General Options Charts Visibility" at bounding box center [905, 48] width 226 height 32
click at [930, 51] on span "Charts" at bounding box center [931, 48] width 29 height 13
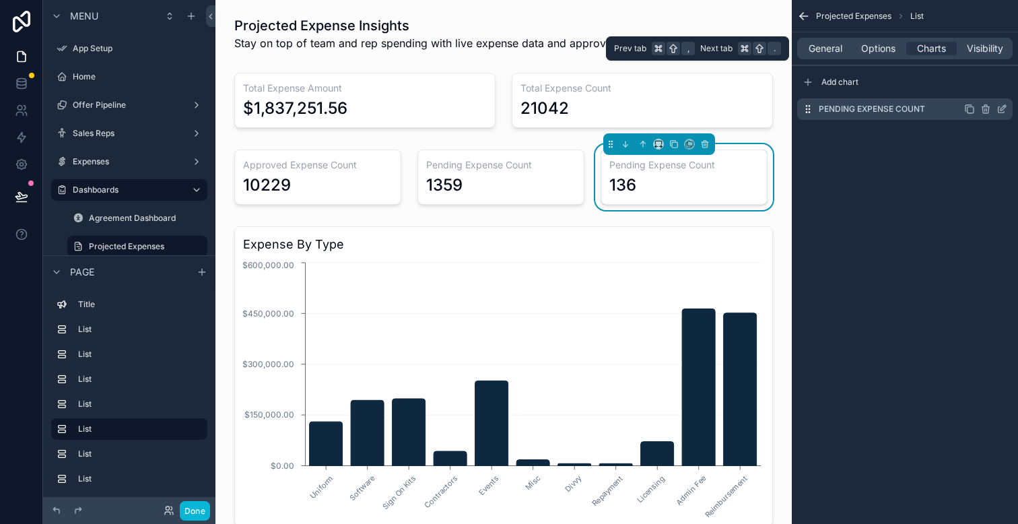
click at [978, 111] on div "scrollable content" at bounding box center [985, 109] width 43 height 11
click at [1003, 111] on icon "scrollable content" at bounding box center [1002, 109] width 11 height 11
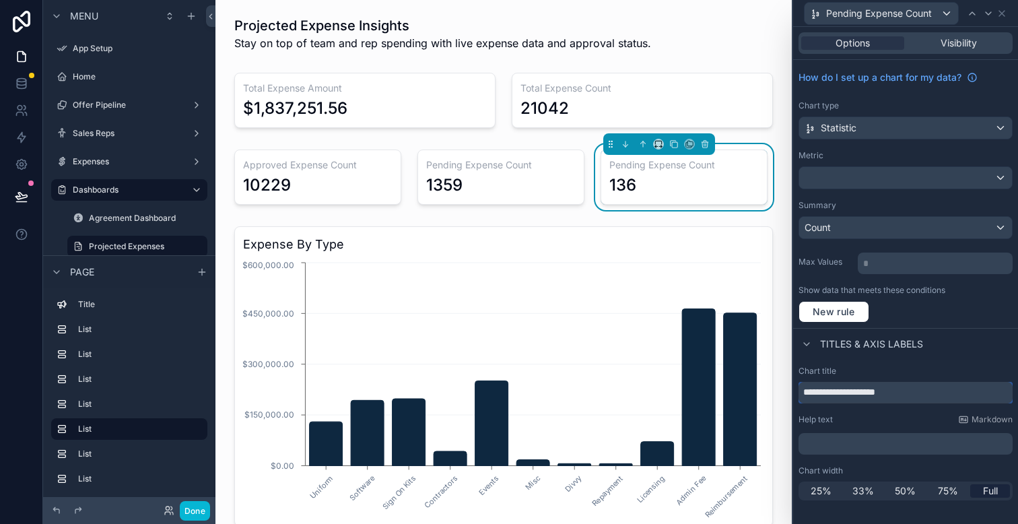
click at [832, 395] on input "**********" at bounding box center [906, 393] width 214 height 22
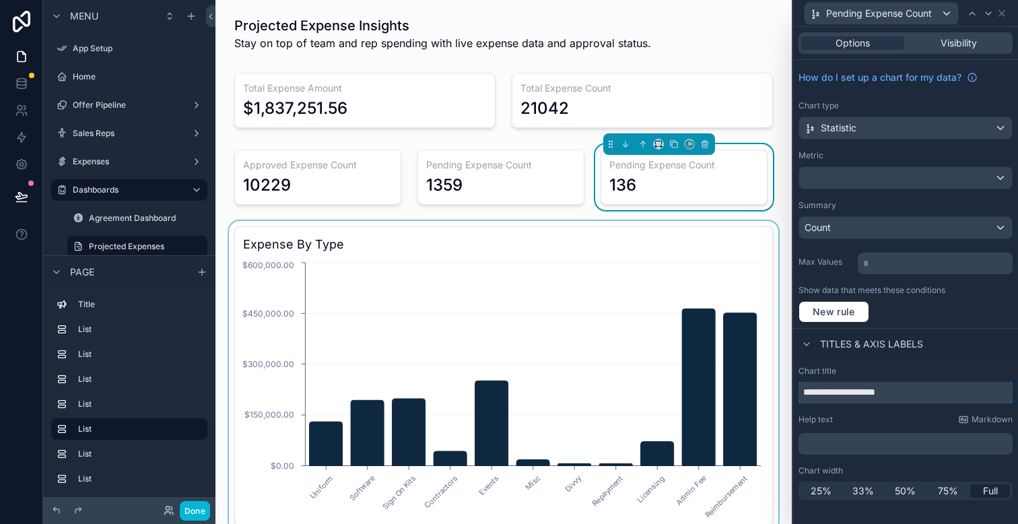
drag, startPoint x: 842, startPoint y: 395, endPoint x: 757, endPoint y: 393, distance: 84.9
click at [757, 393] on div "**********" at bounding box center [509, 262] width 1018 height 524
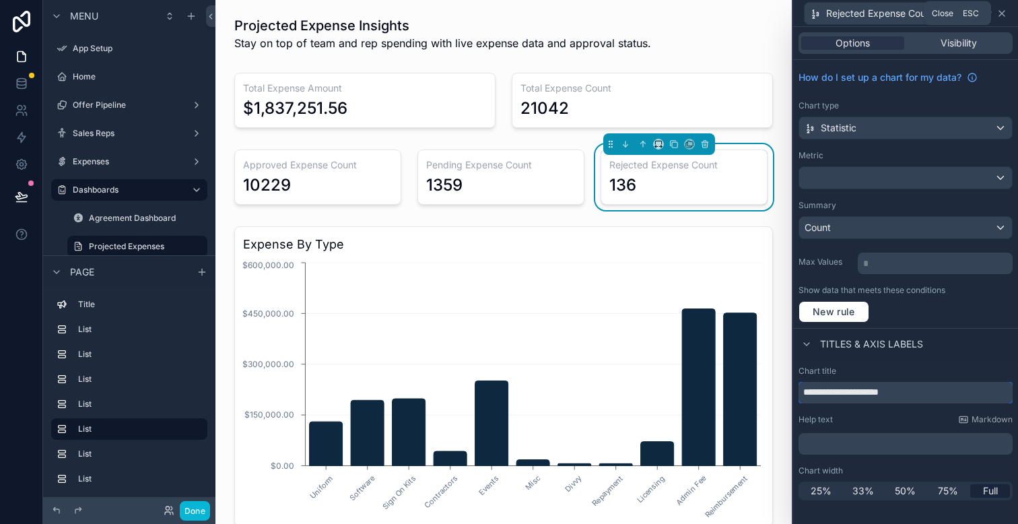
type input "**********"
click at [1004, 9] on icon at bounding box center [1002, 13] width 11 height 11
click at [9, 203] on button at bounding box center [22, 197] width 30 height 38
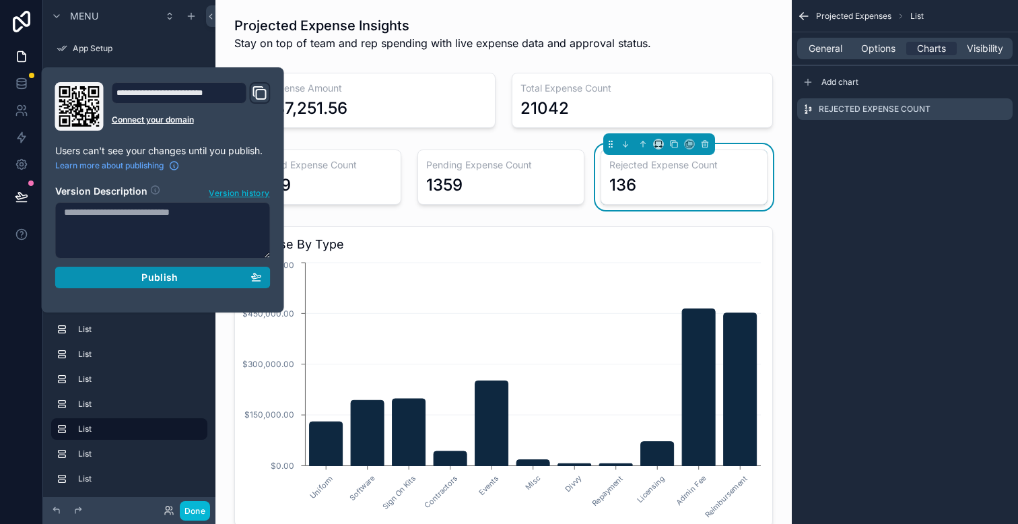
click at [182, 278] on div "Publish" at bounding box center [163, 277] width 198 height 12
